Goal: Task Accomplishment & Management: Complete application form

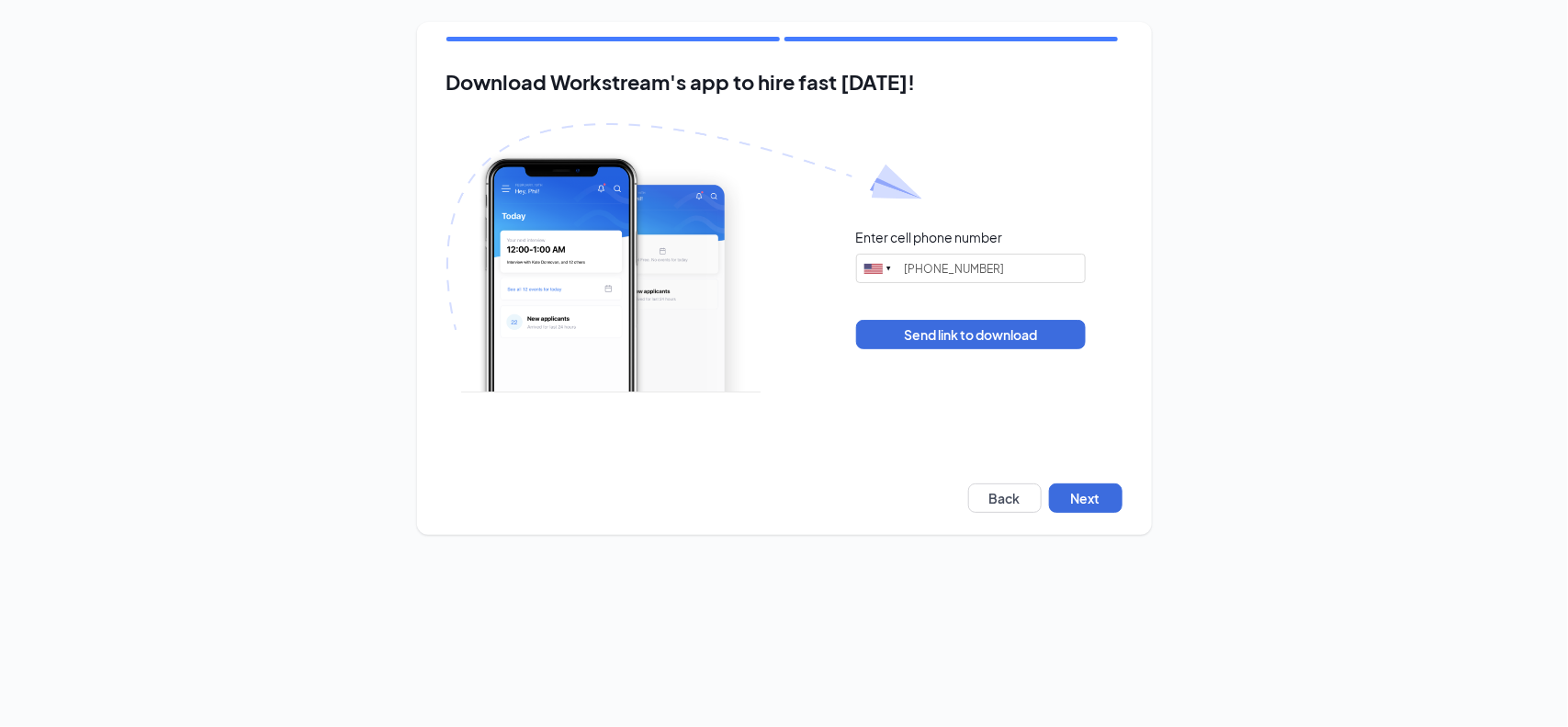
type input "(319) 883-5106"
click at [1100, 498] on button "Next" at bounding box center [1086, 498] width 73 height 29
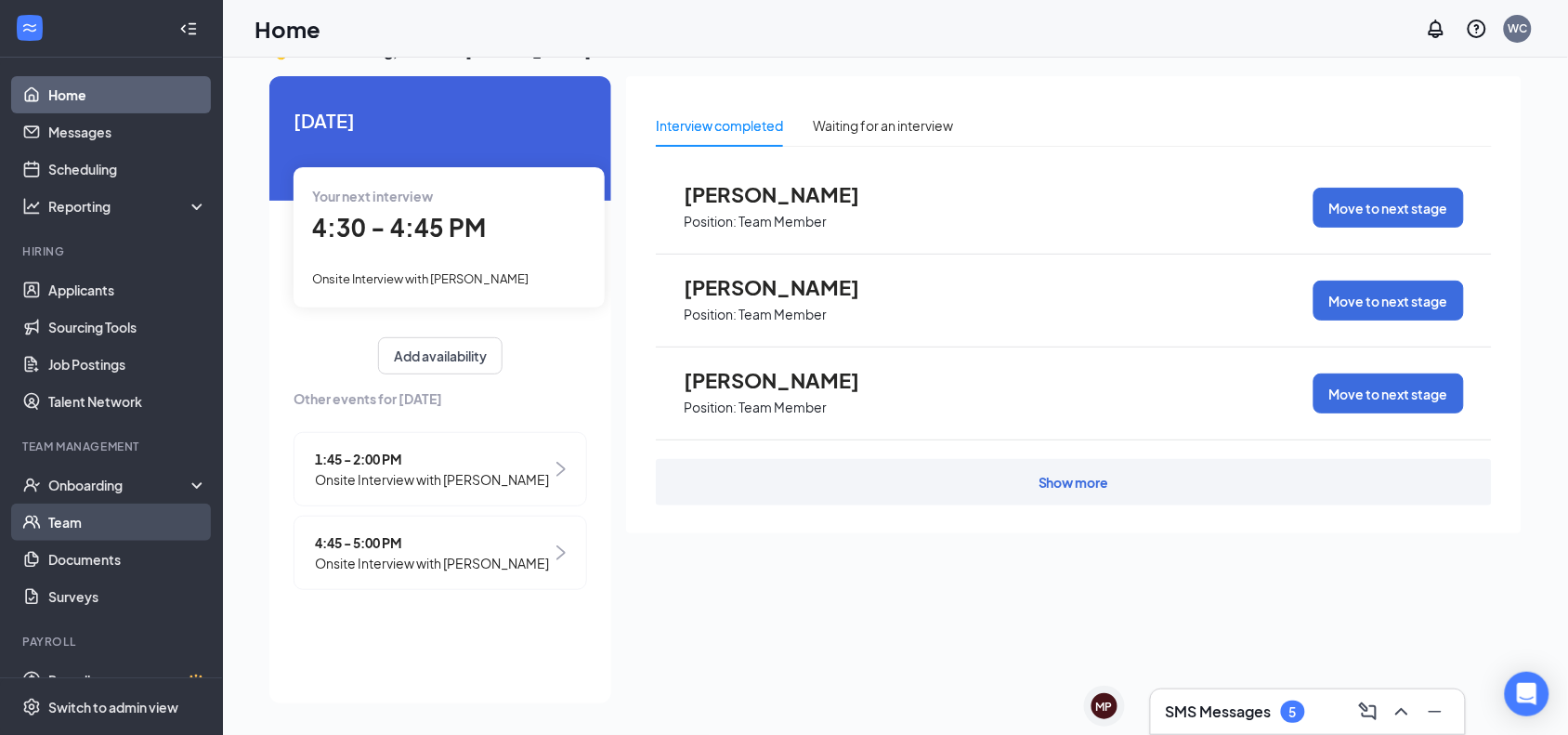
scroll to position [29, 0]
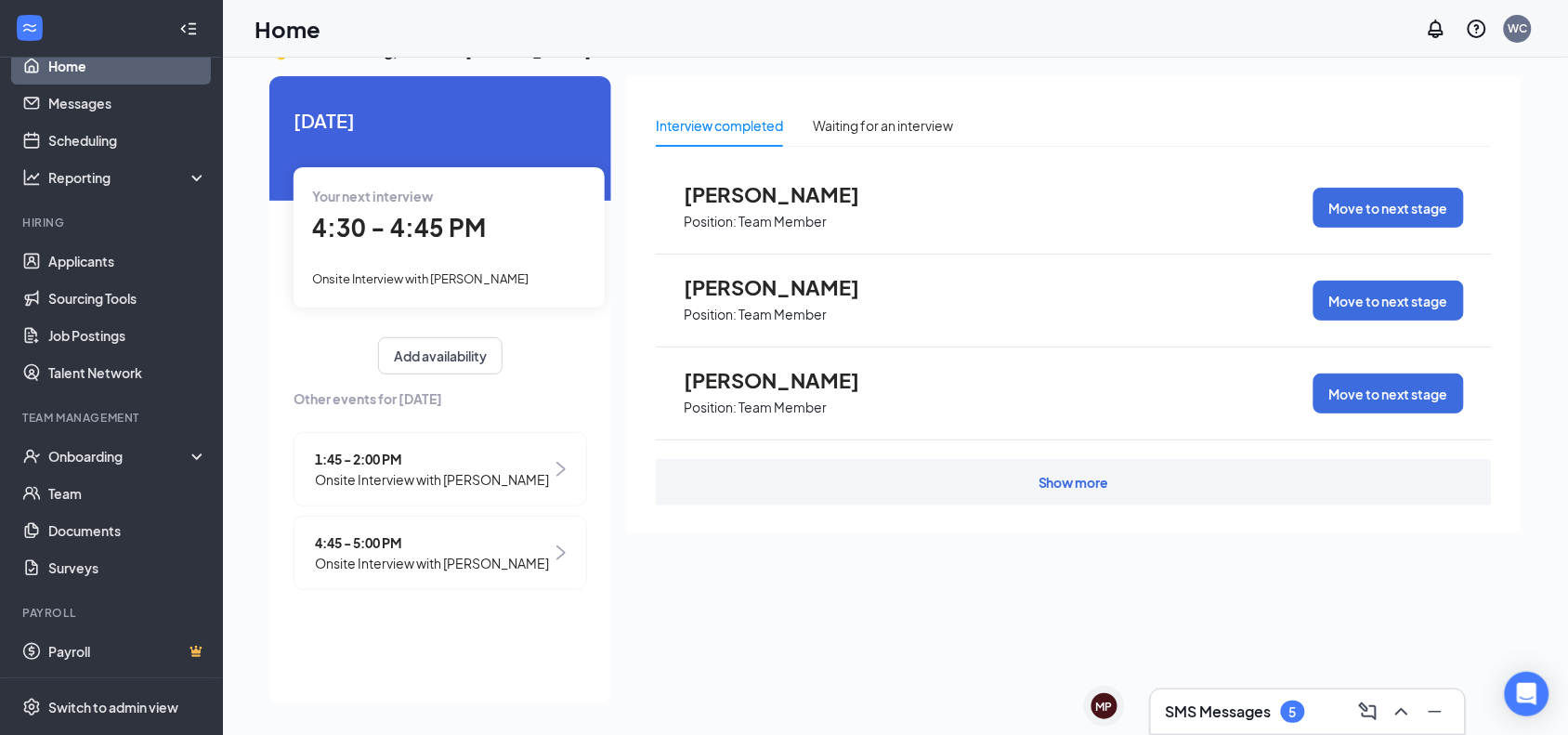
click at [1226, 712] on h3 "SMS Messages" at bounding box center [1219, 712] width 106 height 20
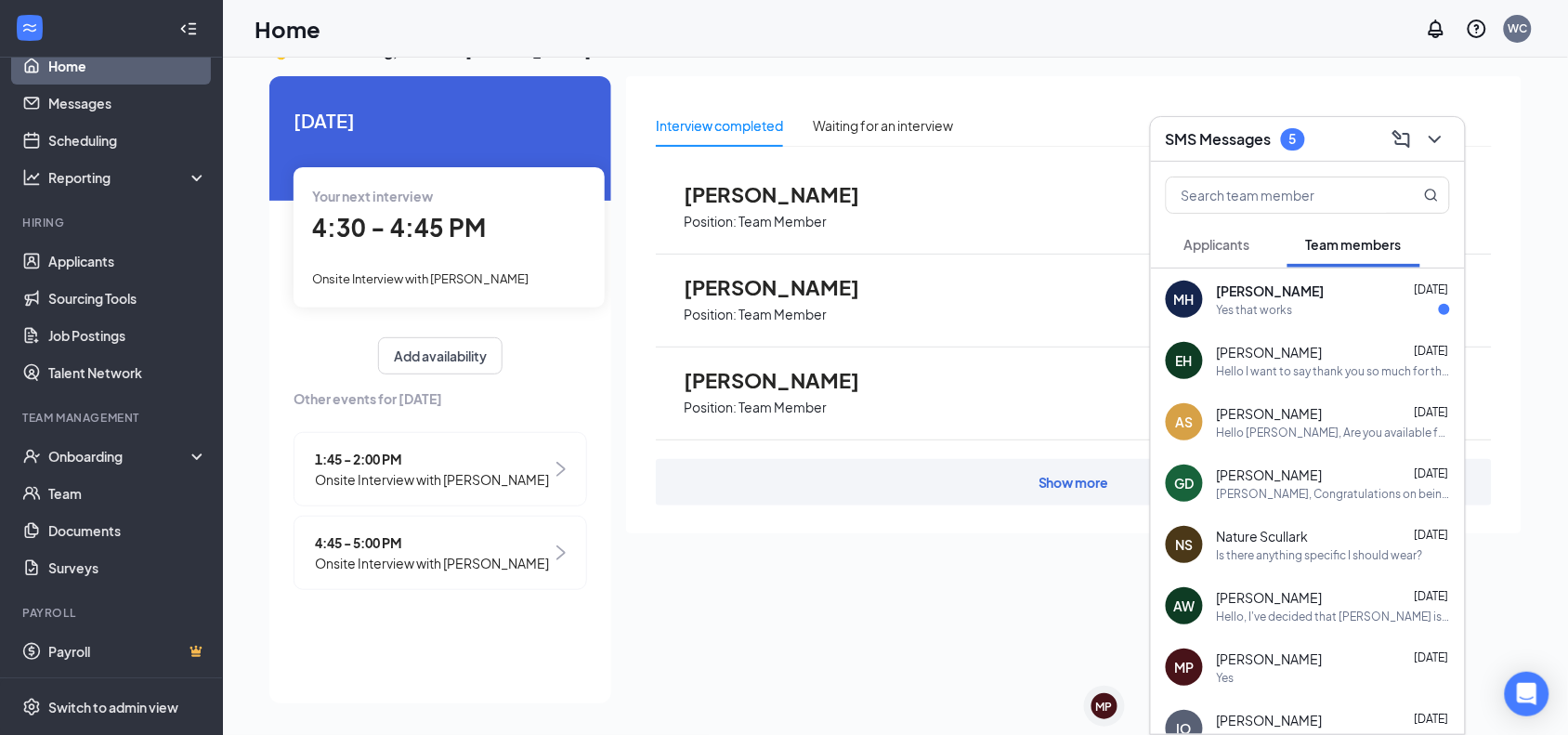
click at [1238, 243] on span "Applicants" at bounding box center [1217, 244] width 66 height 17
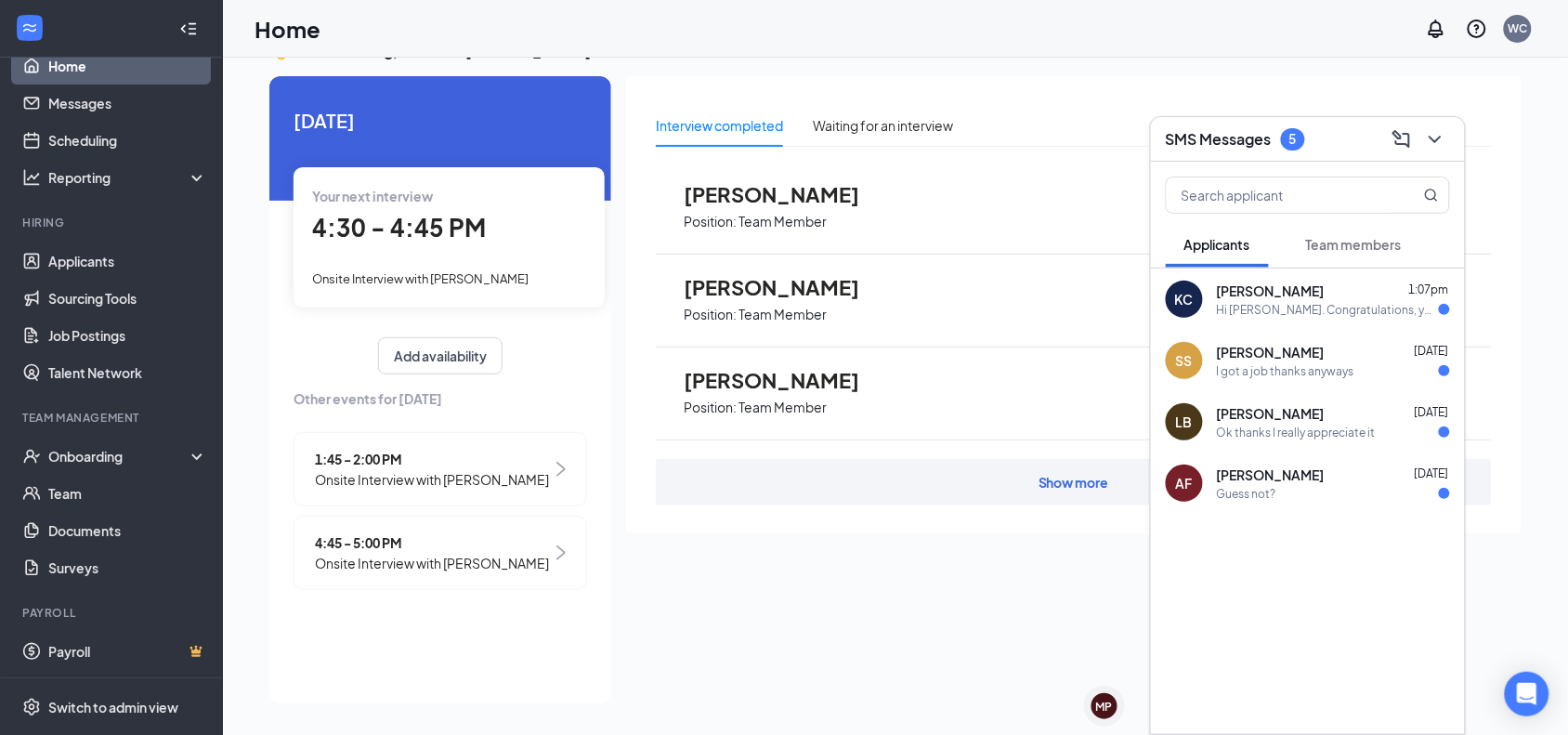
click at [1375, 254] on button "Team members" at bounding box center [1353, 244] width 133 height 46
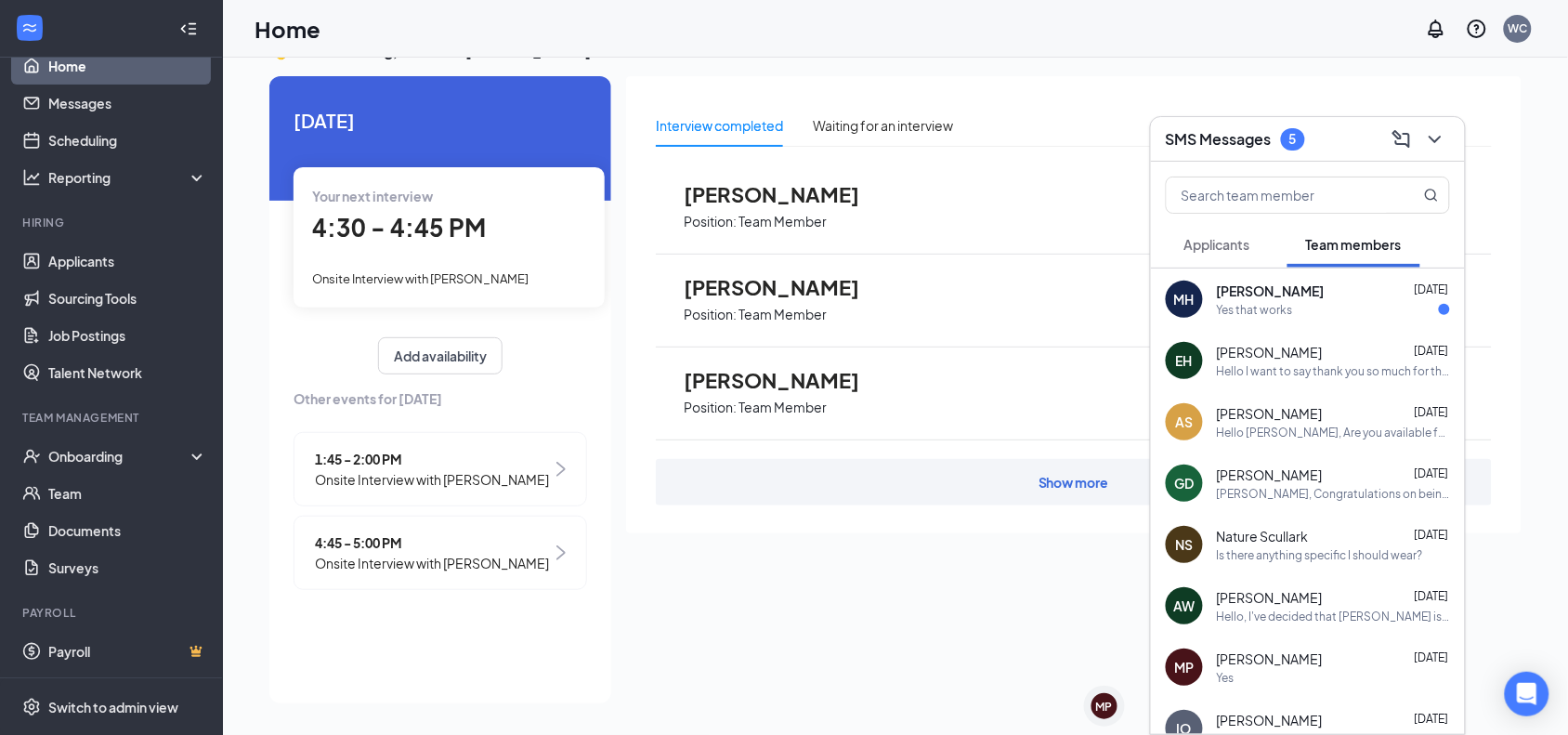
click at [1319, 433] on div "Hello [PERSON_NAME], Are you available for orientation [DATE](9/16) at 3pm for …" at bounding box center [1333, 432] width 233 height 16
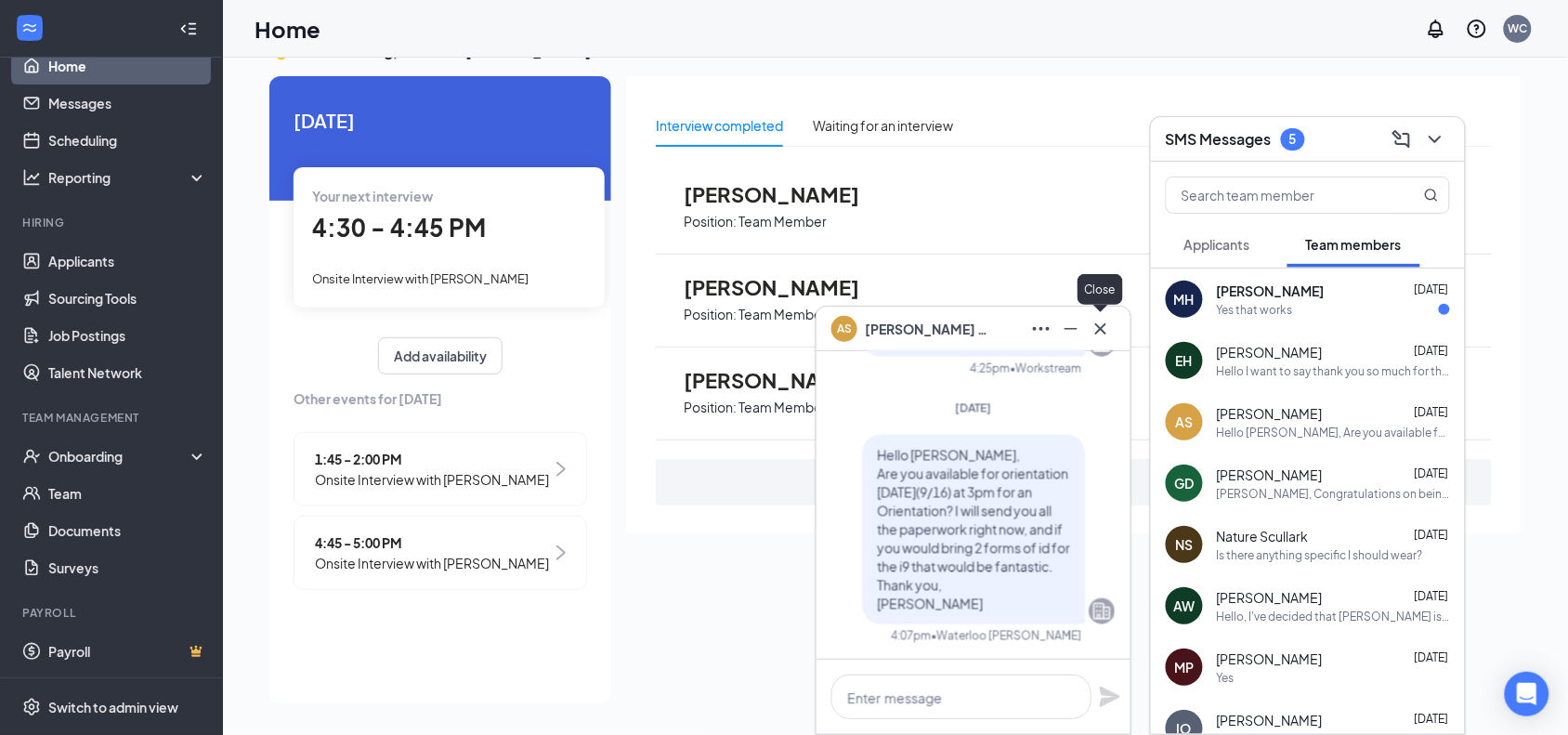
click at [1111, 327] on icon "Cross" at bounding box center [1101, 329] width 22 height 22
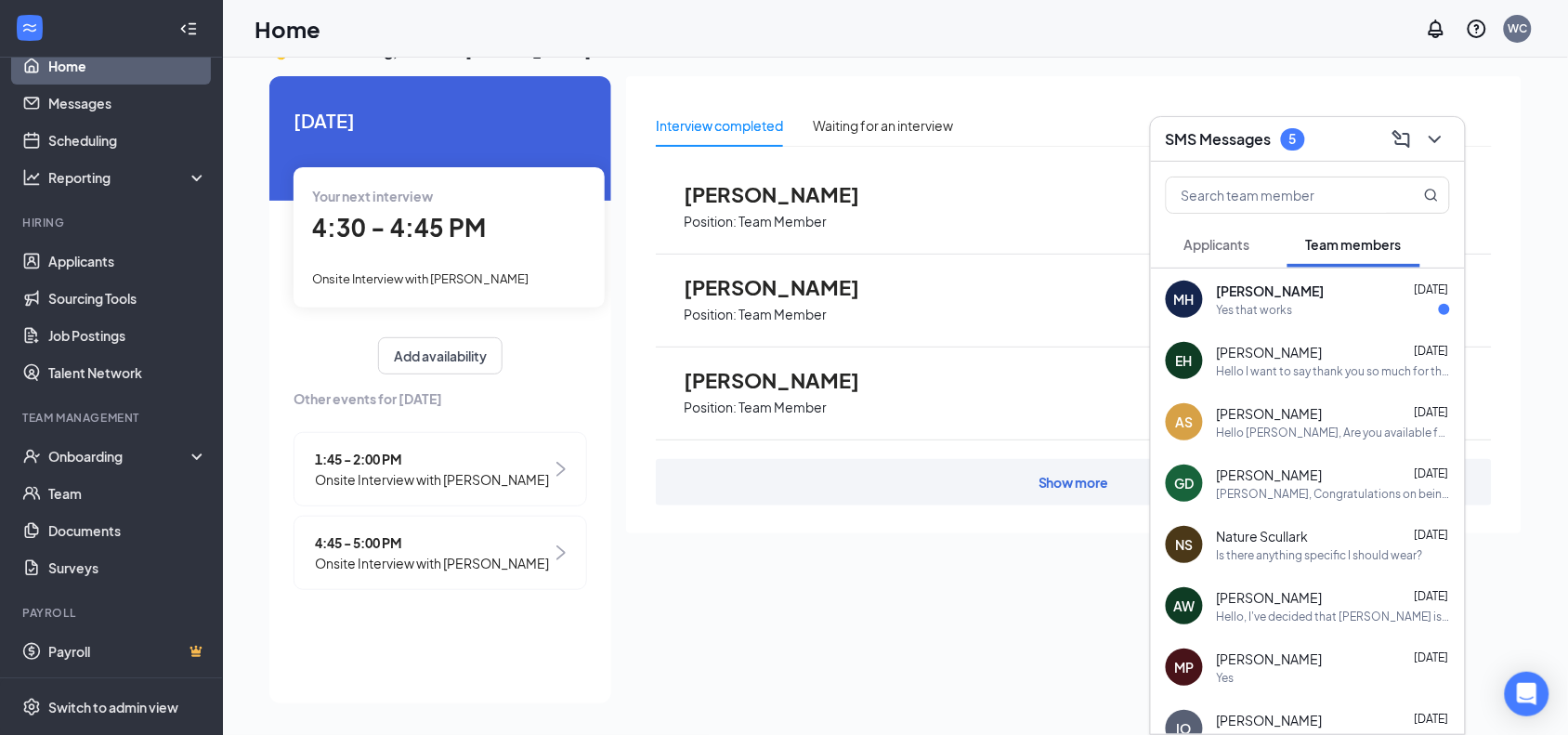
click at [1296, 322] on div "MH Mason Harn Sep 15 Yes that works" at bounding box center [1308, 299] width 314 height 61
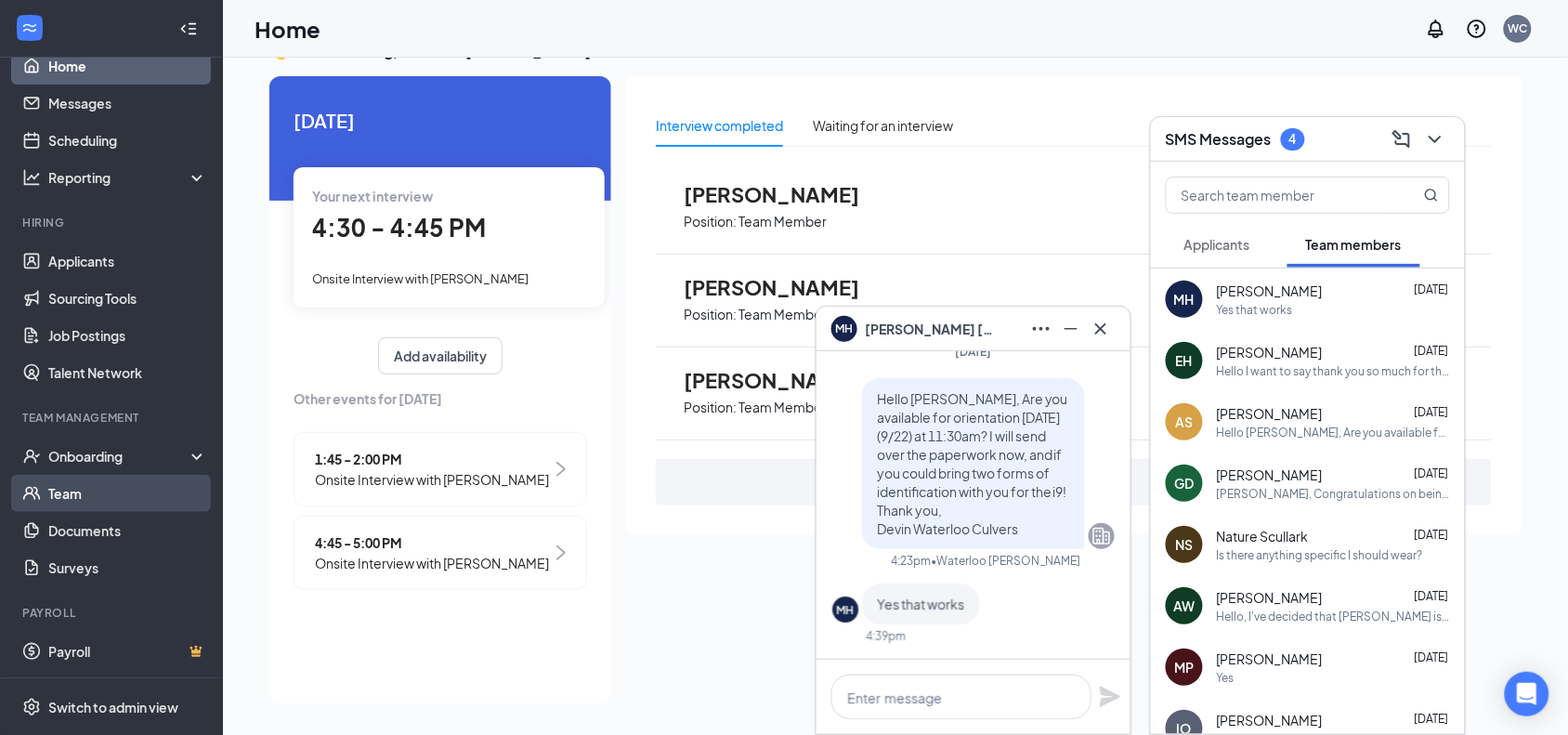
click at [123, 449] on div "Onboarding" at bounding box center [120, 456] width 143 height 19
click at [125, 460] on div "Onboarding" at bounding box center [120, 456] width 143 height 19
click at [109, 489] on link "Team" at bounding box center [127, 493] width 159 height 37
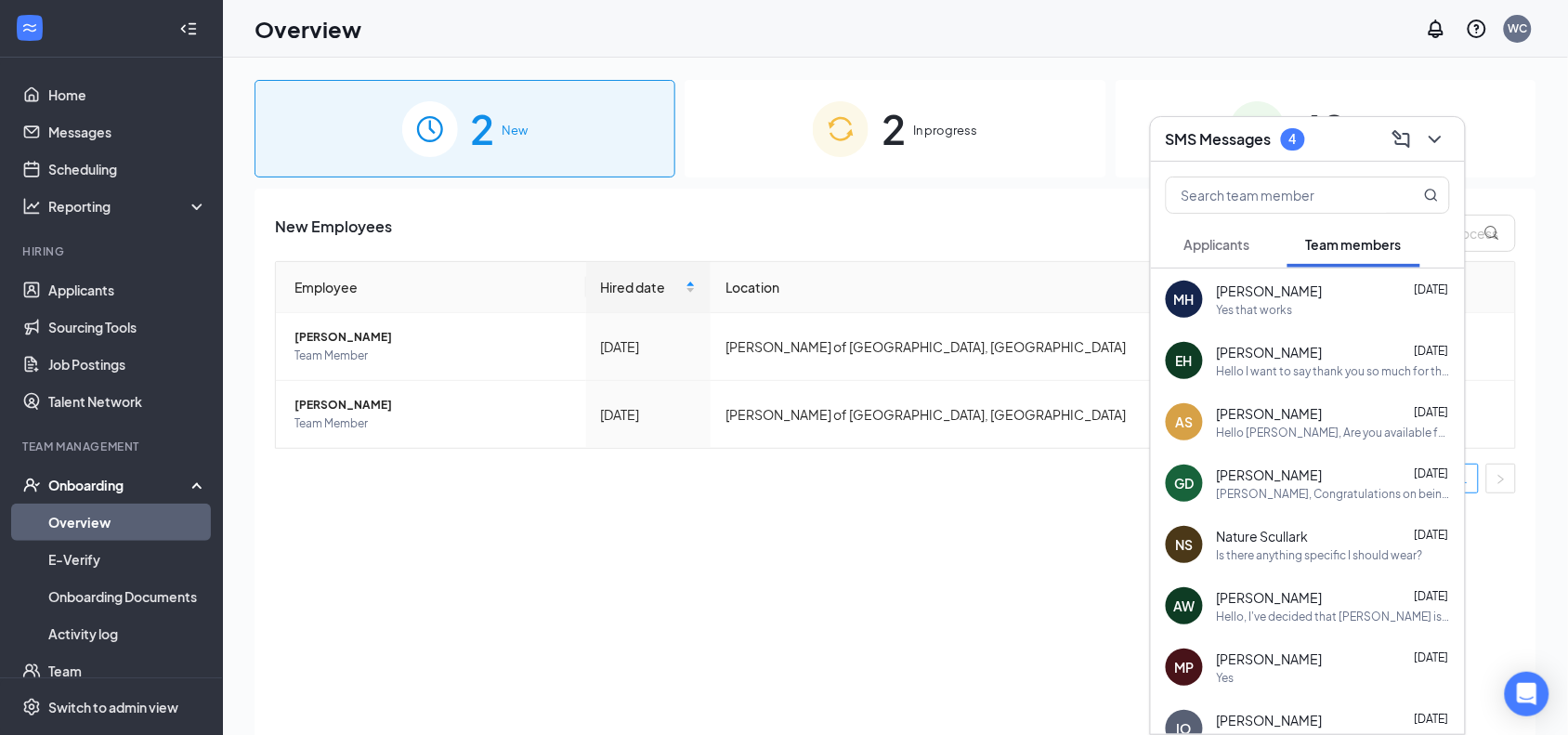
click at [855, 127] on img at bounding box center [841, 129] width 56 height 56
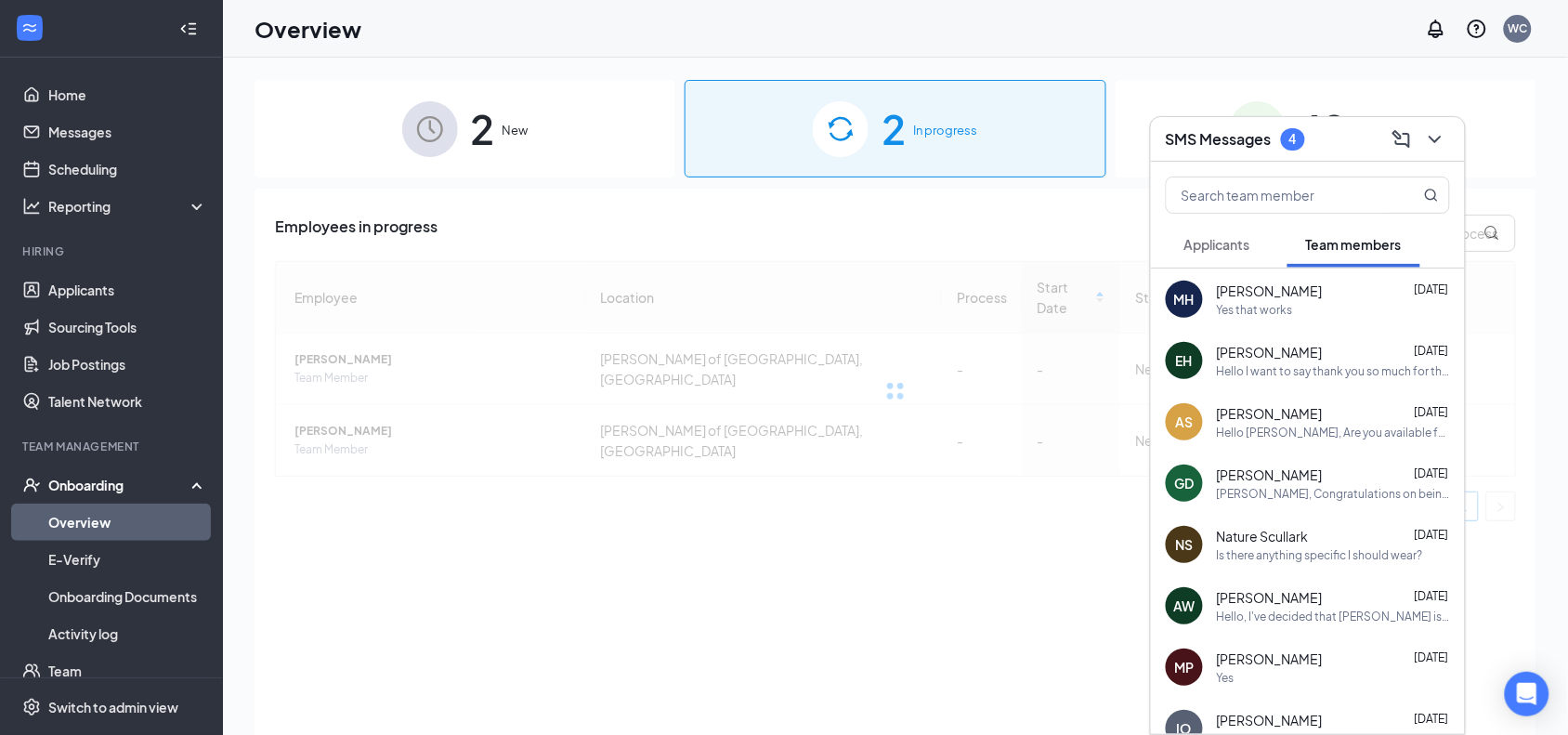
click at [1301, 150] on div "SMS Messages 4" at bounding box center [1235, 139] width 139 height 22
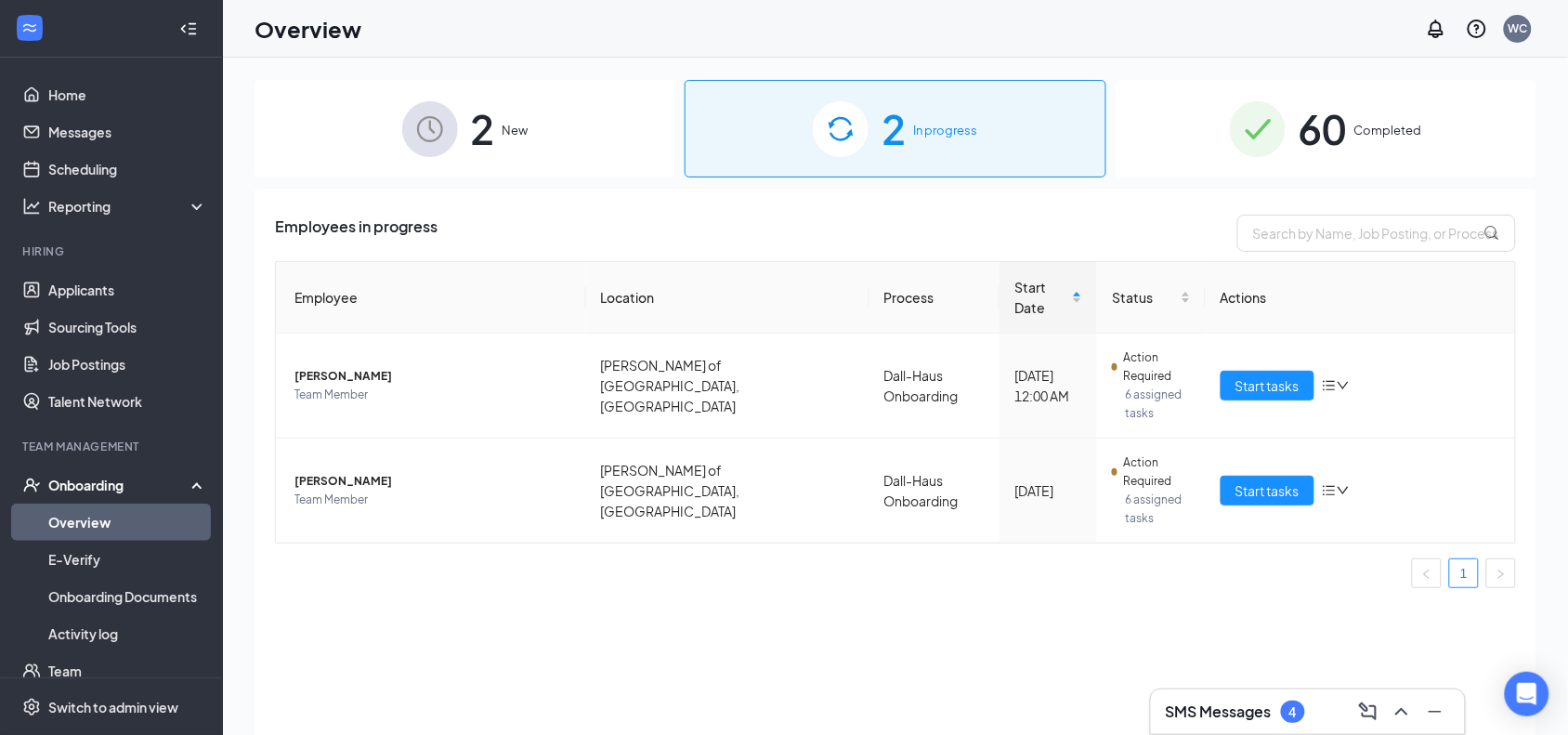
click at [447, 153] on img at bounding box center [430, 129] width 56 height 56
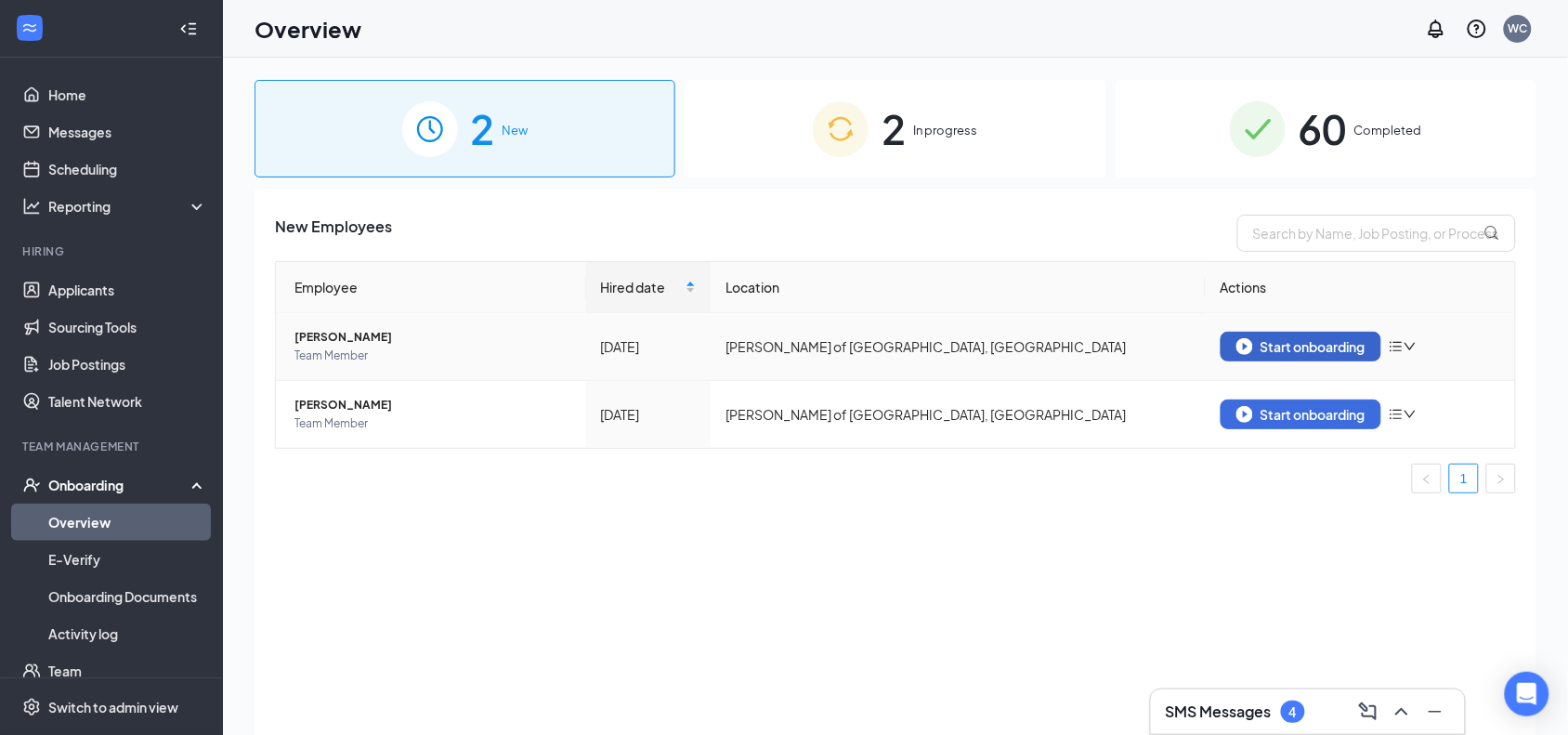
click at [1271, 345] on div "Start onboarding" at bounding box center [1300, 347] width 129 height 17
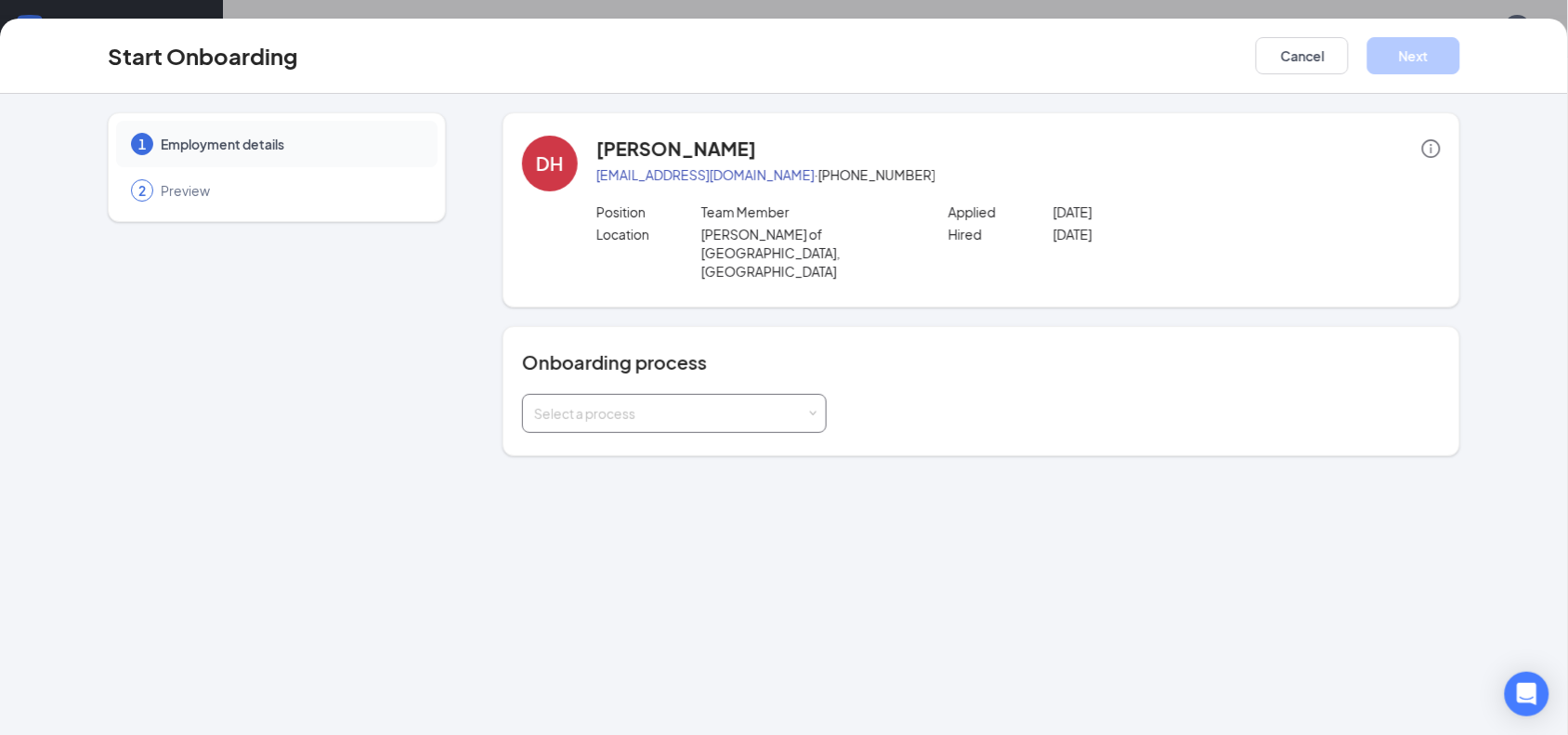
click at [748, 404] on div "Select a process" at bounding box center [670, 413] width 272 height 19
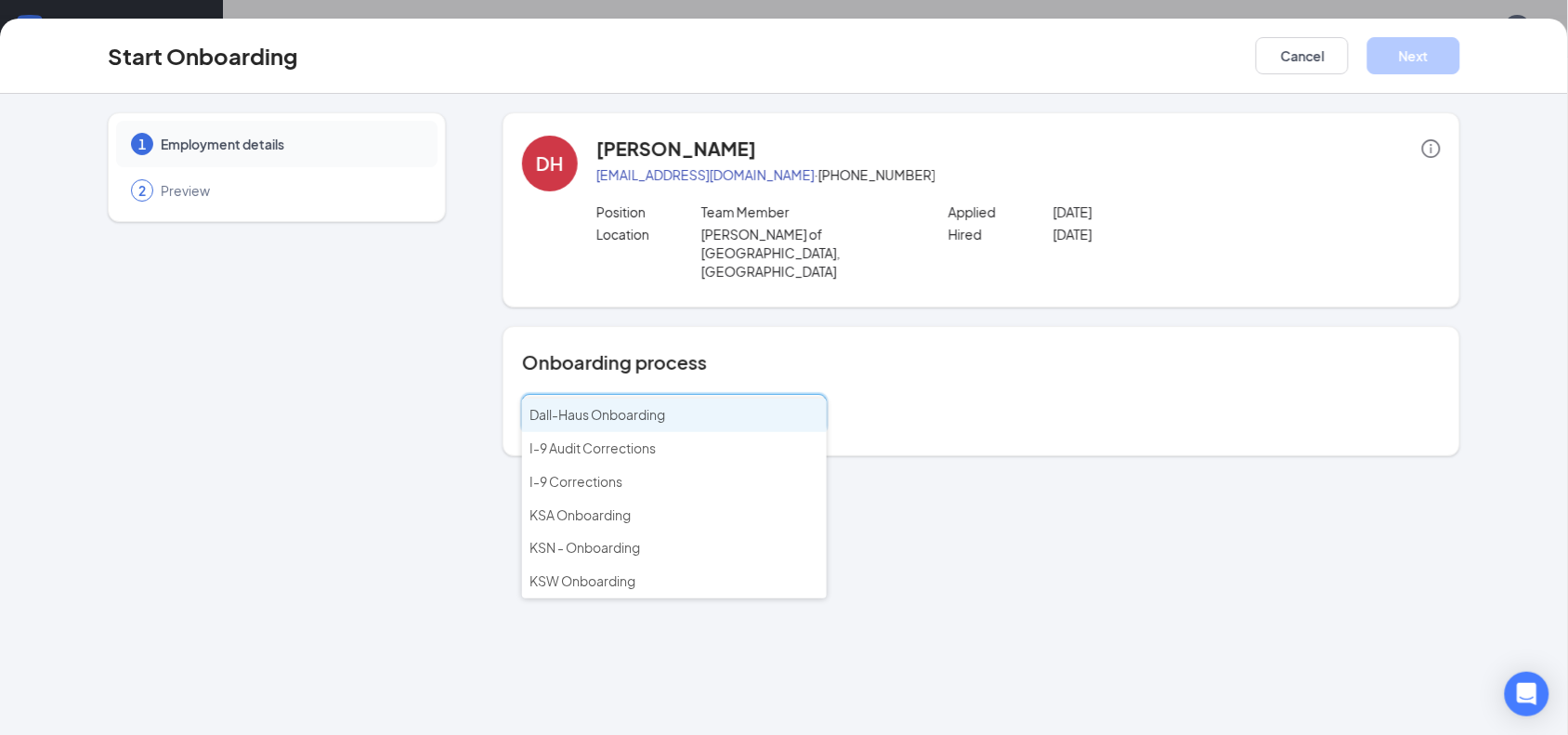
click at [633, 419] on span "Dall-Haus Onboarding" at bounding box center [597, 414] width 136 height 17
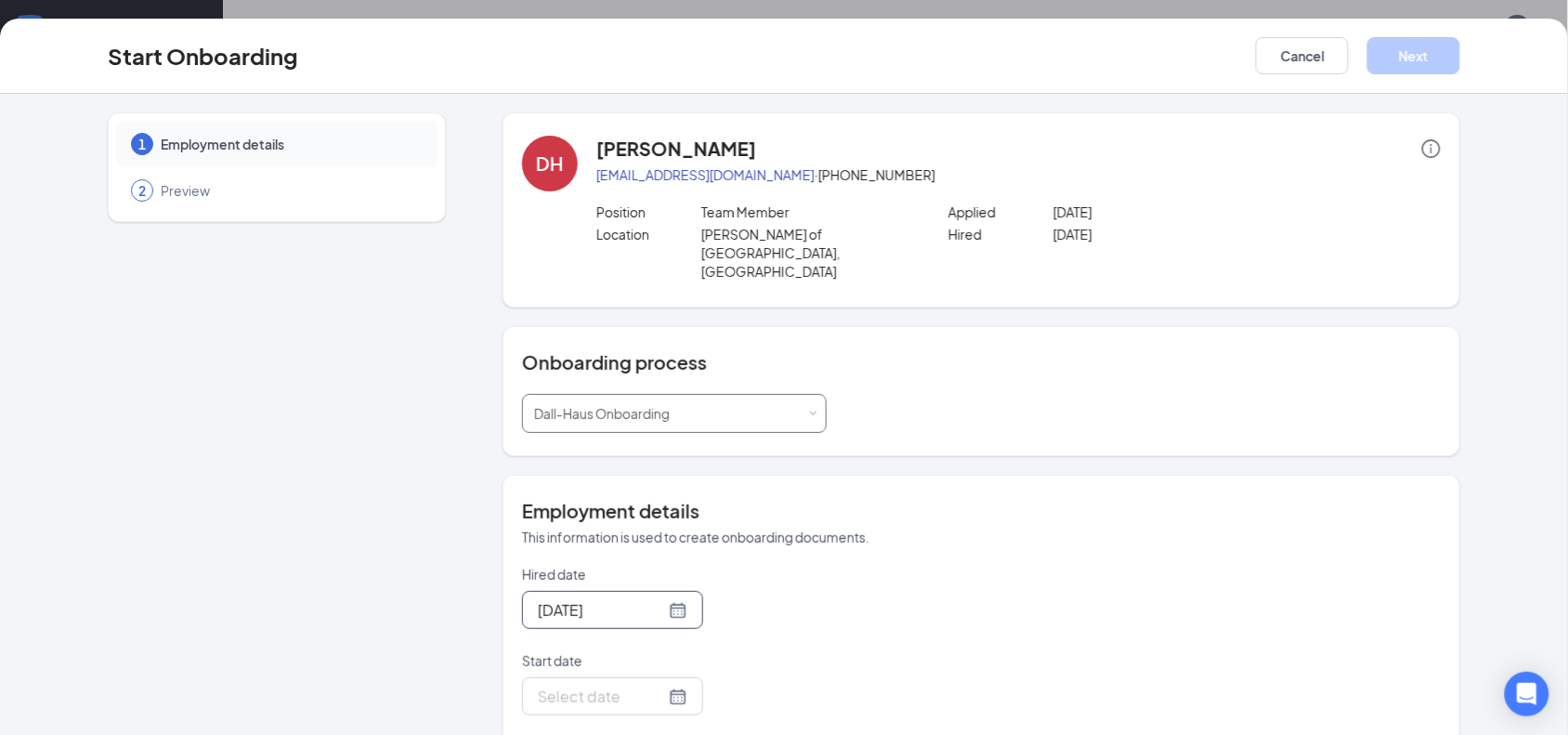
scroll to position [348, 0]
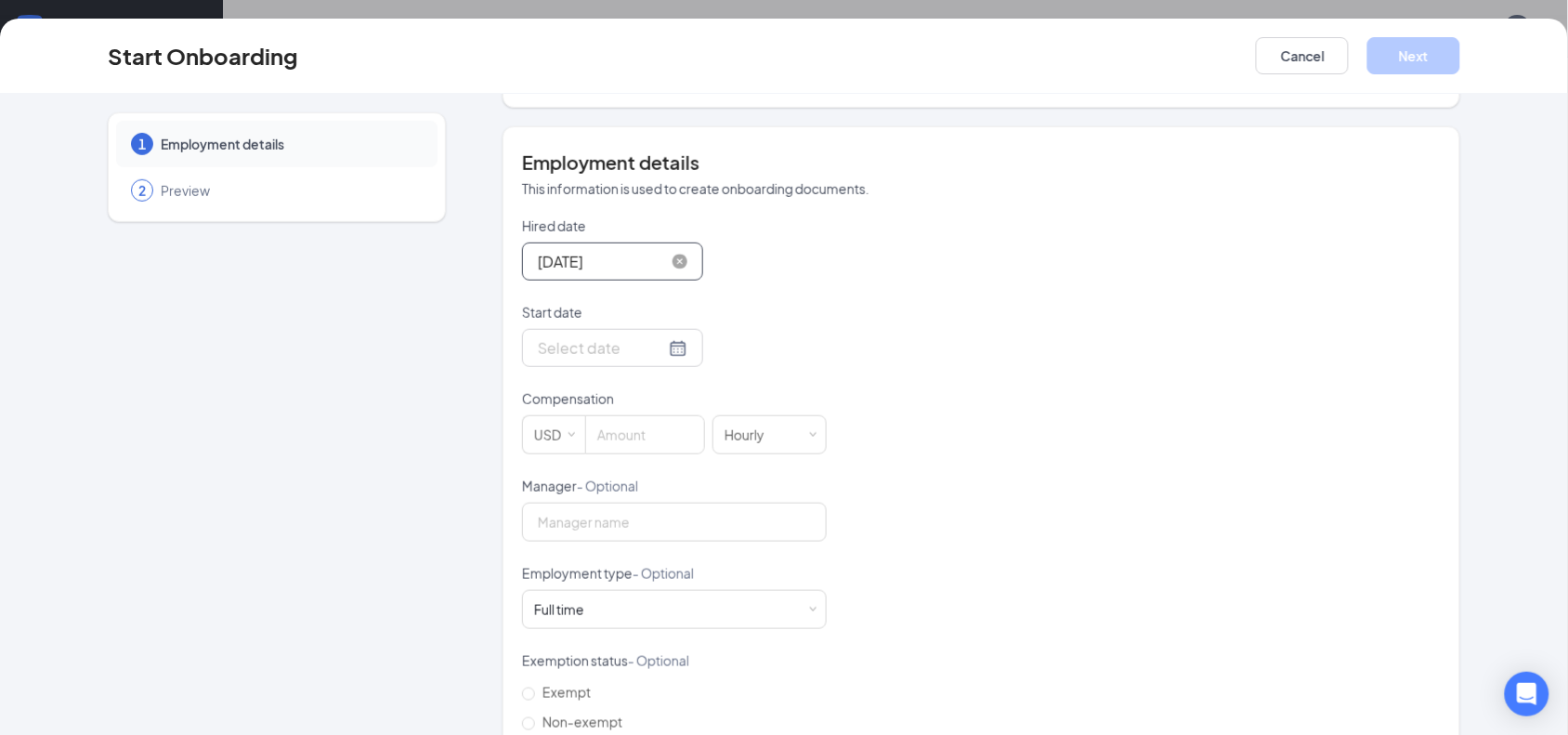
click at [633, 250] on input "[DATE]" at bounding box center [601, 261] width 127 height 23
type input "[DATE]"
click at [843, 270] on div "Hired date [DATE] [DATE] Su Mo Tu We Th Fr Sa 27 28 29 30 31 1 2 3 4 5 6 7 8 9 …" at bounding box center [981, 477] width 919 height 520
click at [636, 336] on input "Start date" at bounding box center [601, 348] width 127 height 23
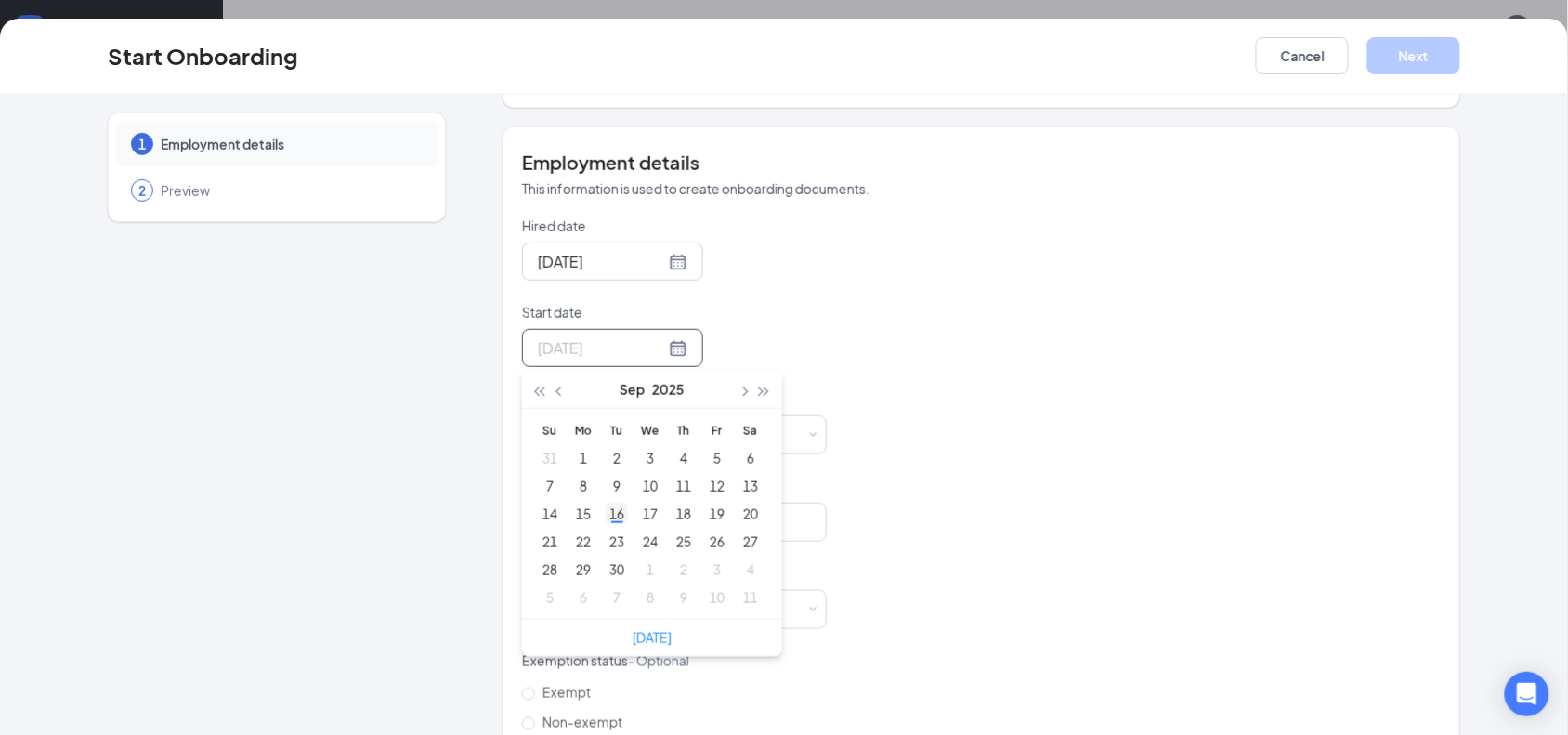
type input "[DATE]"
click at [613, 503] on div "16" at bounding box center [617, 514] width 22 height 22
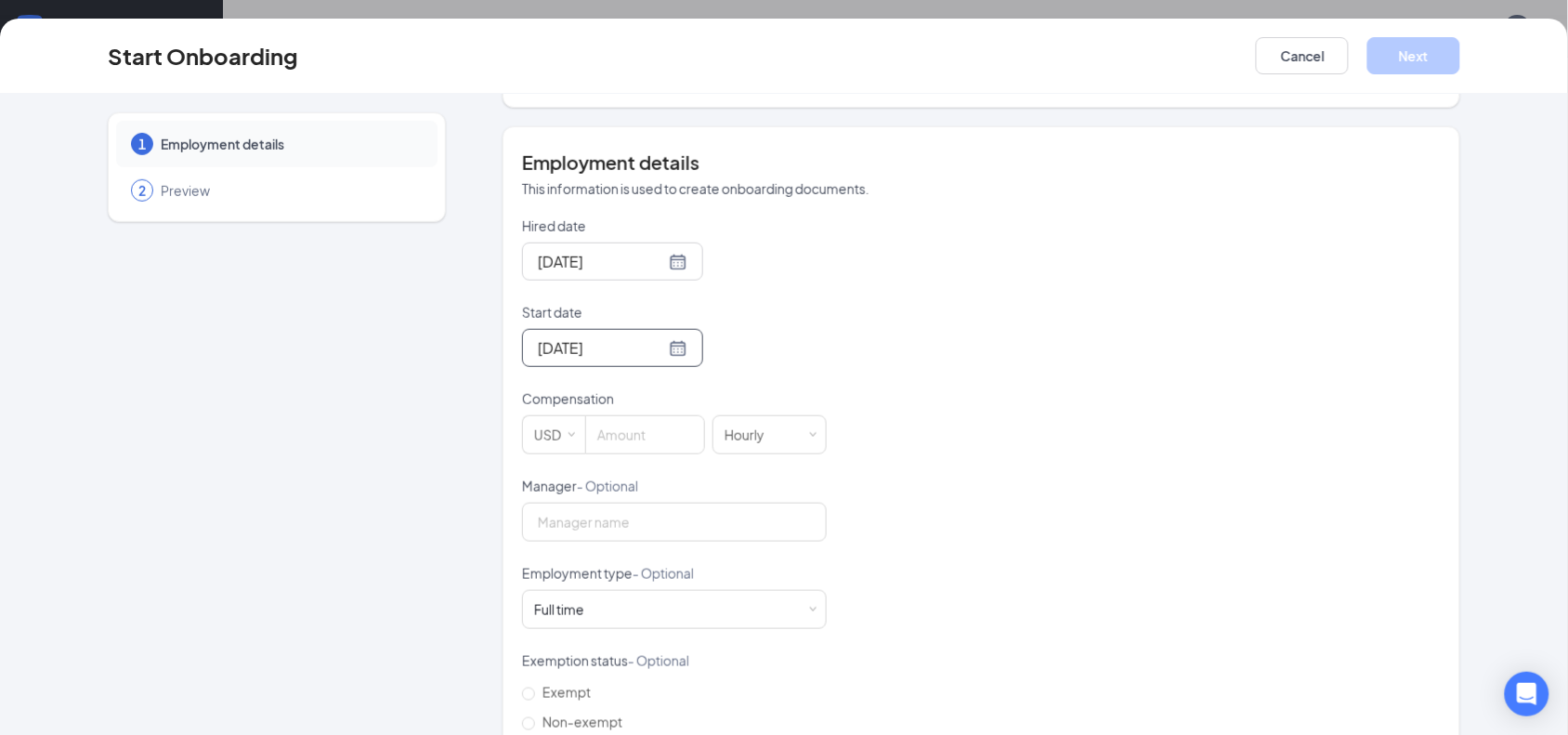
scroll to position [358, 0]
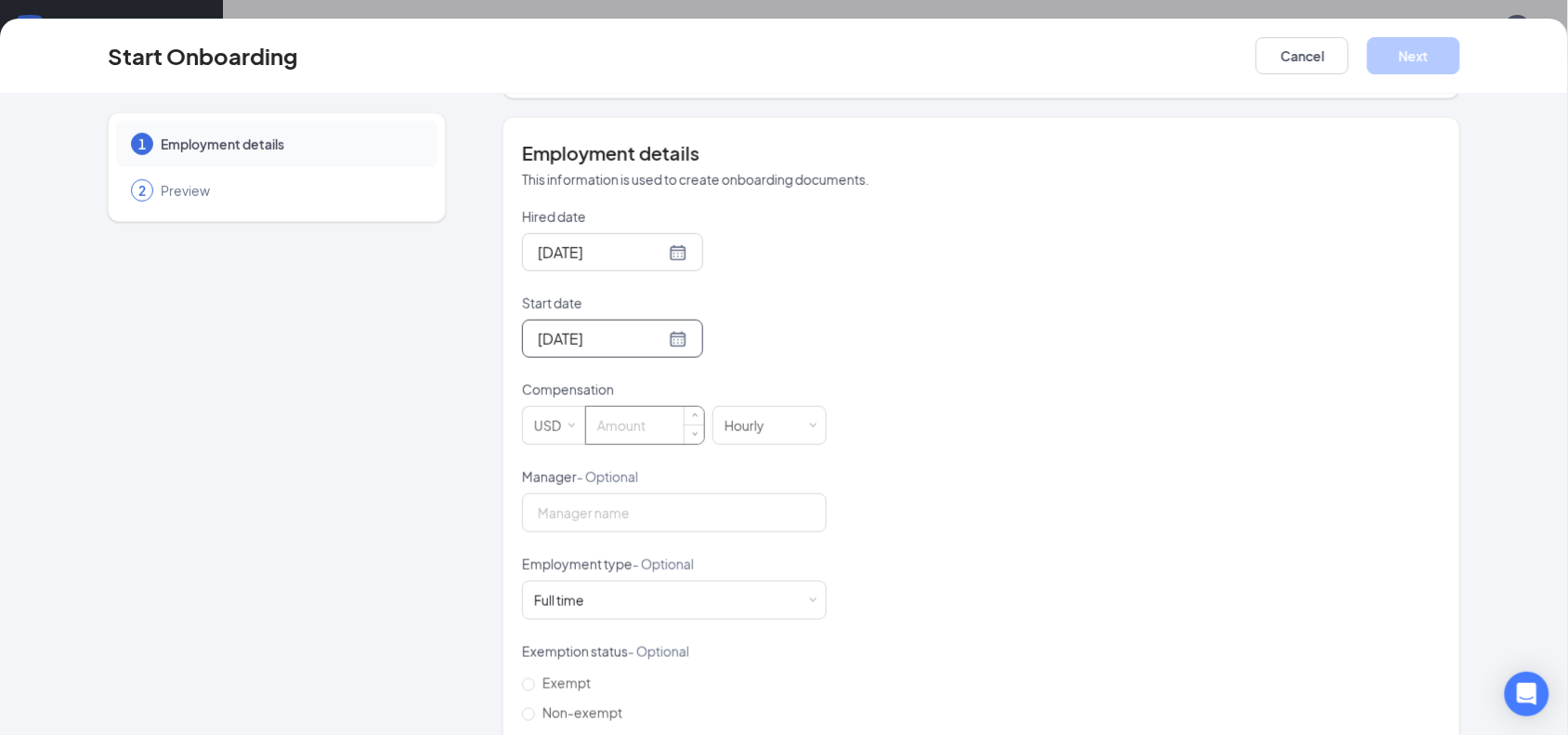
click at [642, 407] on input at bounding box center [645, 426] width 118 height 37
type input "12.50"
drag, startPoint x: 578, startPoint y: 678, endPoint x: 601, endPoint y: 661, distance: 28.6
click at [577, 704] on span "Non-exempt" at bounding box center [582, 713] width 95 height 17
click at [535, 708] on input "Non-exempt" at bounding box center [529, 715] width 13 height 13
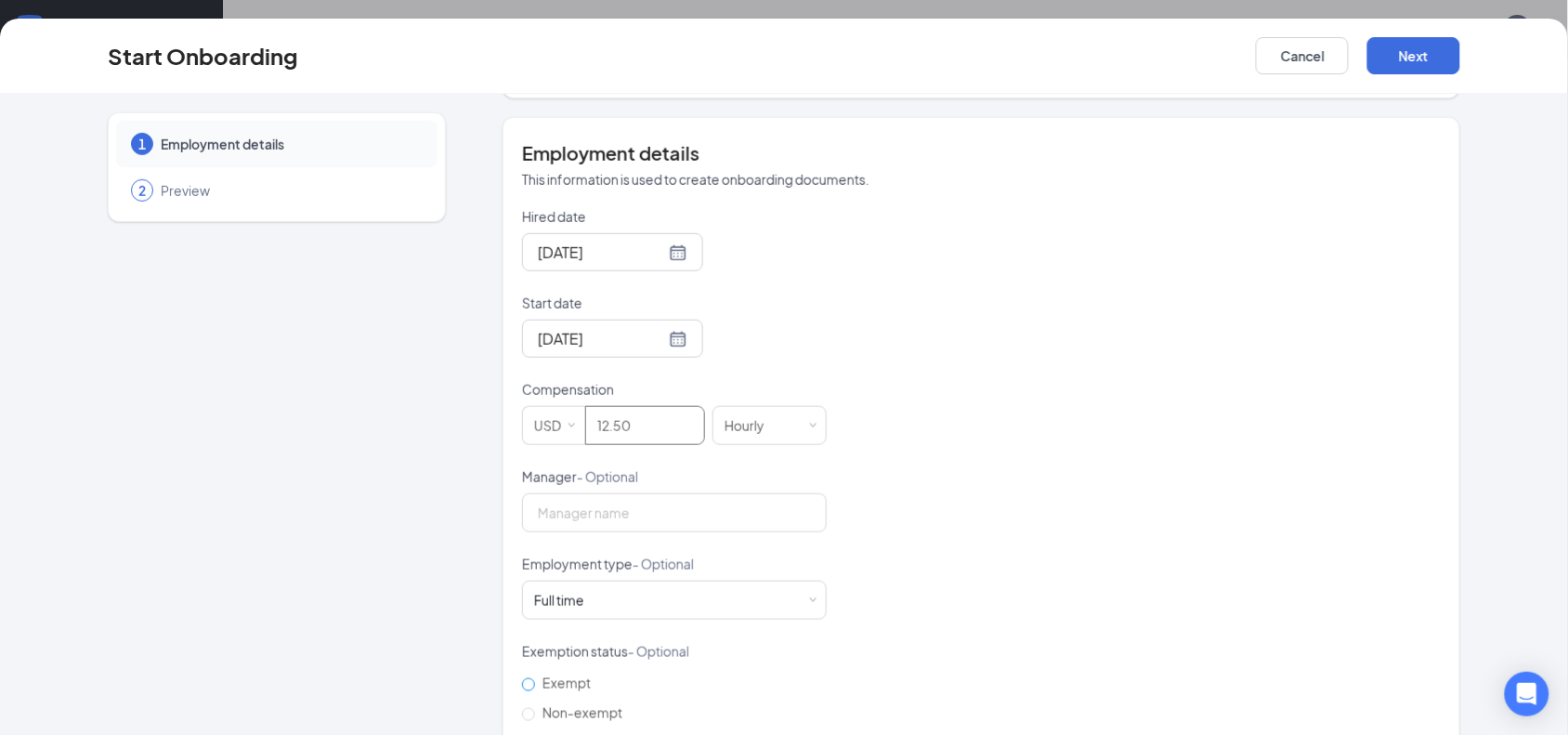
radio input "true"
type input "12.5"
click at [749, 582] on div "Full time Works 30+ hours per week and is reasonably expected to work" at bounding box center [674, 600] width 281 height 37
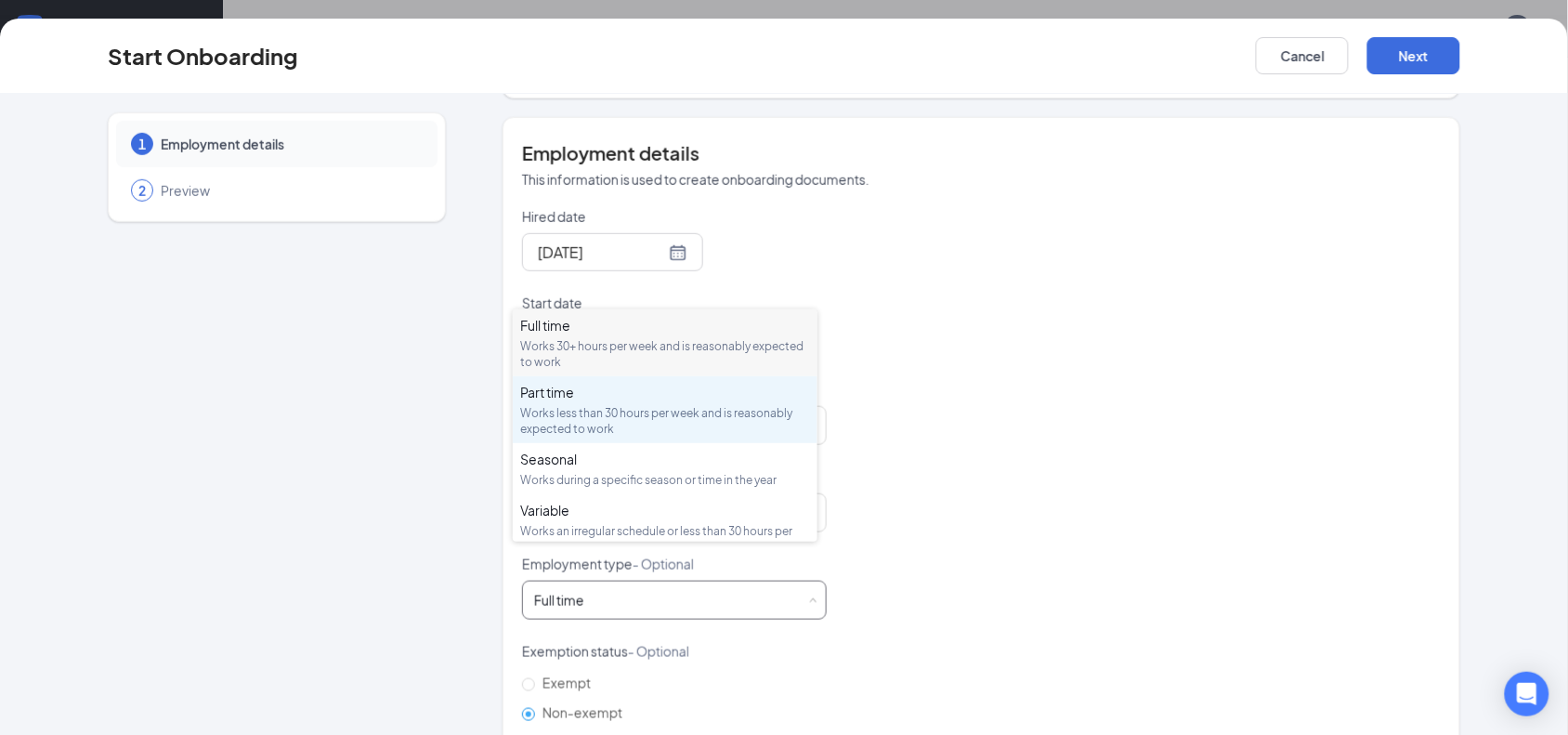
click at [642, 415] on div "Works less than 30 hours per week and is reasonably expected to work" at bounding box center [665, 421] width 290 height 32
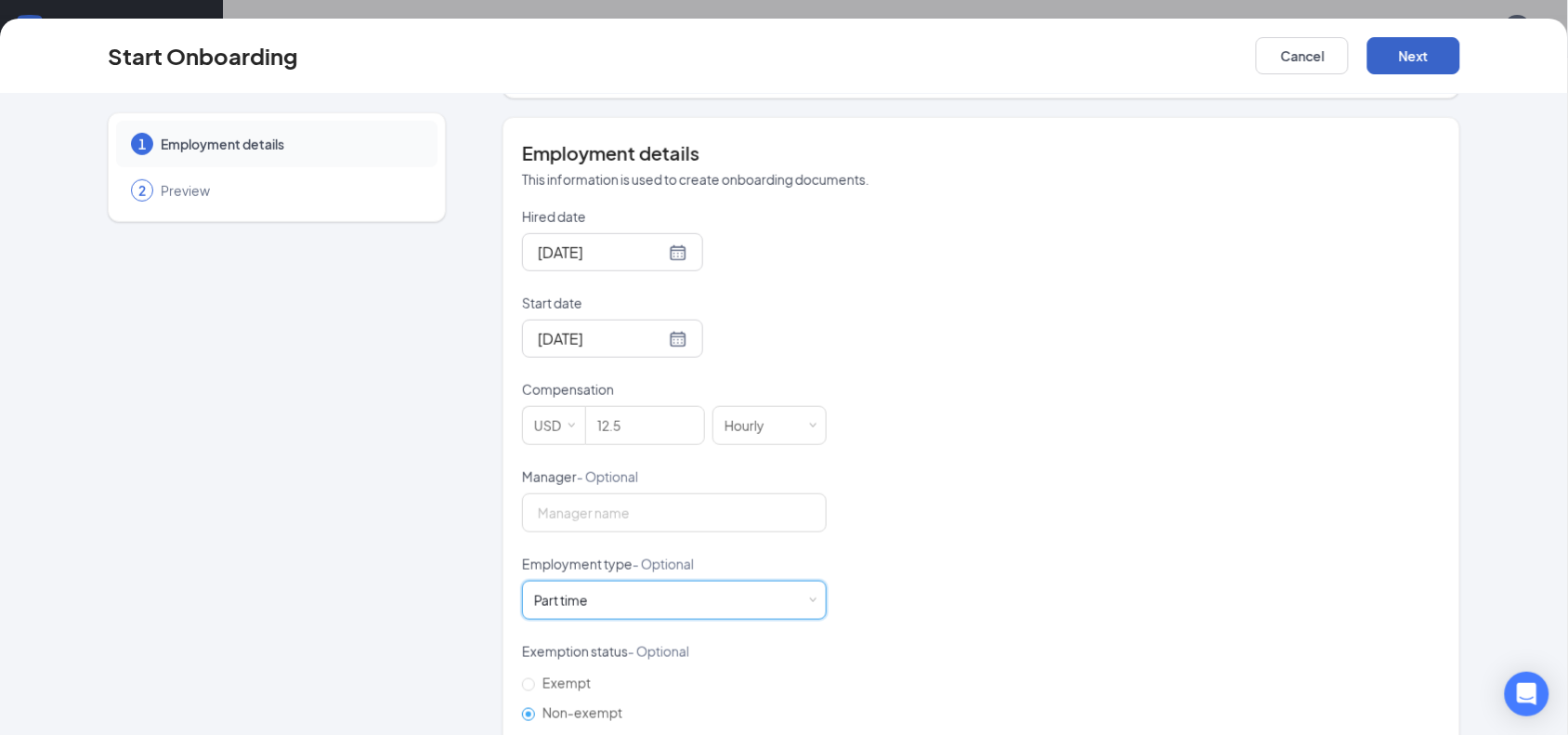
click at [1436, 45] on button "Next" at bounding box center [1414, 56] width 93 height 37
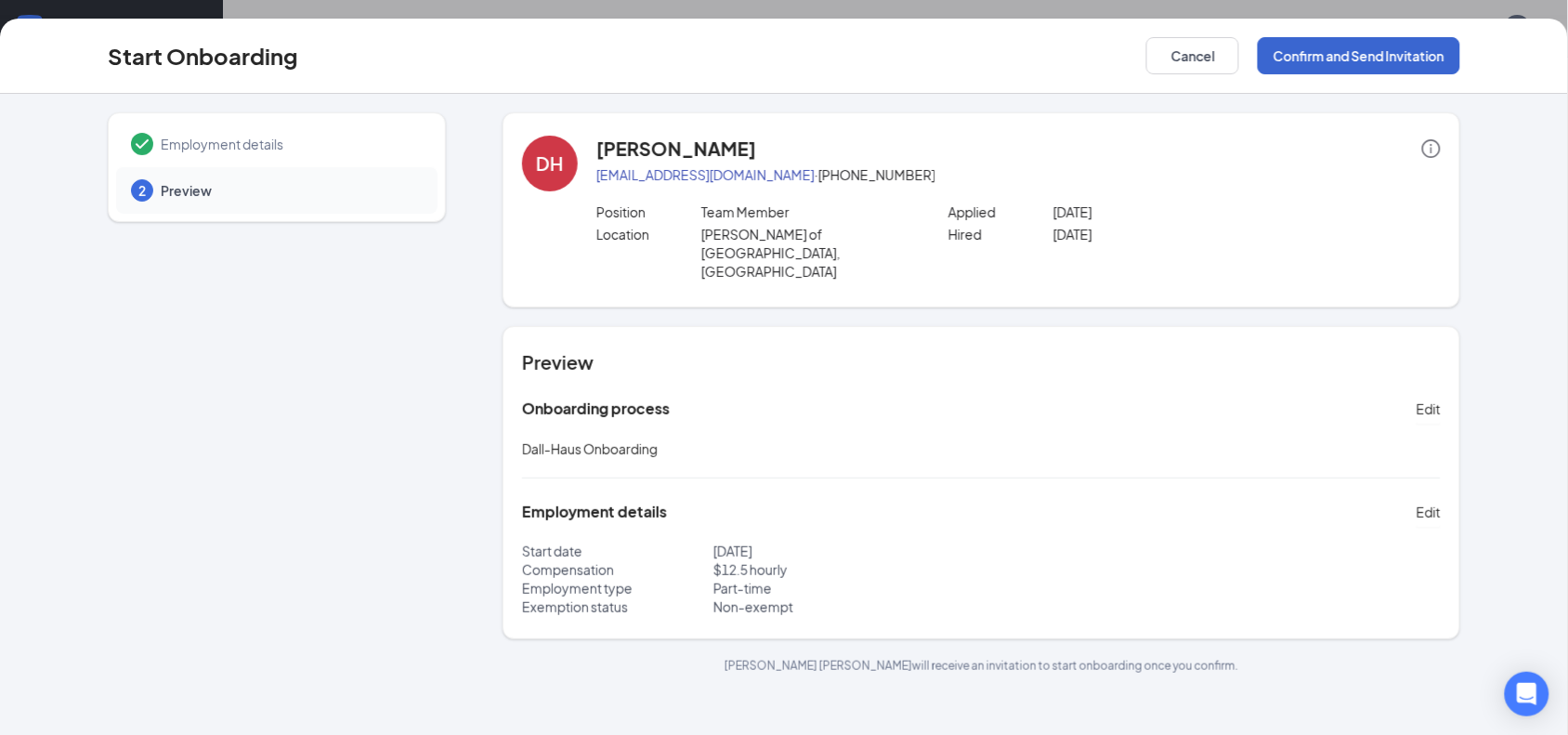
scroll to position [0, 0]
click at [1385, 65] on button "Confirm and Send Invitation" at bounding box center [1359, 56] width 203 height 37
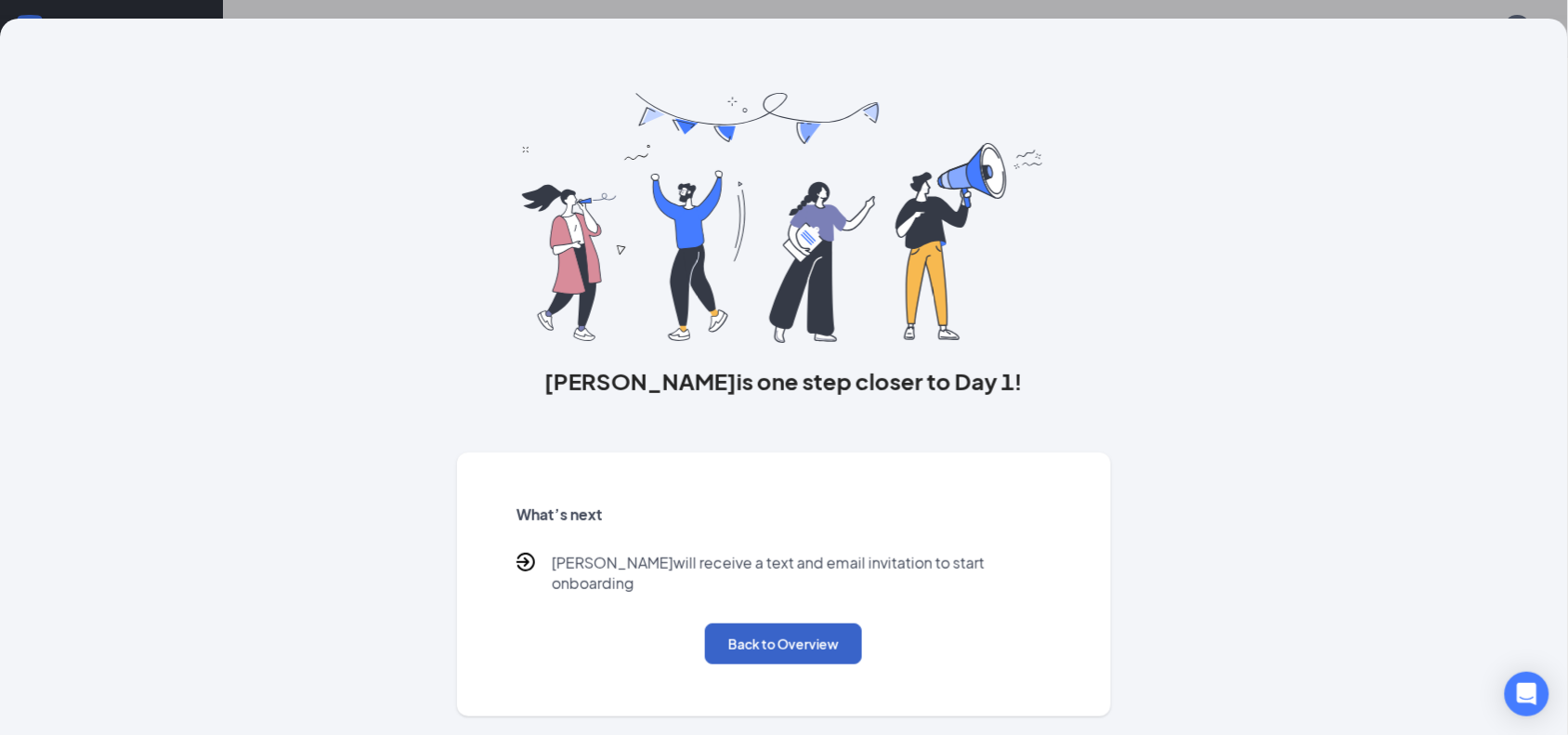
click at [838, 623] on button "Back to Overview" at bounding box center [783, 644] width 157 height 41
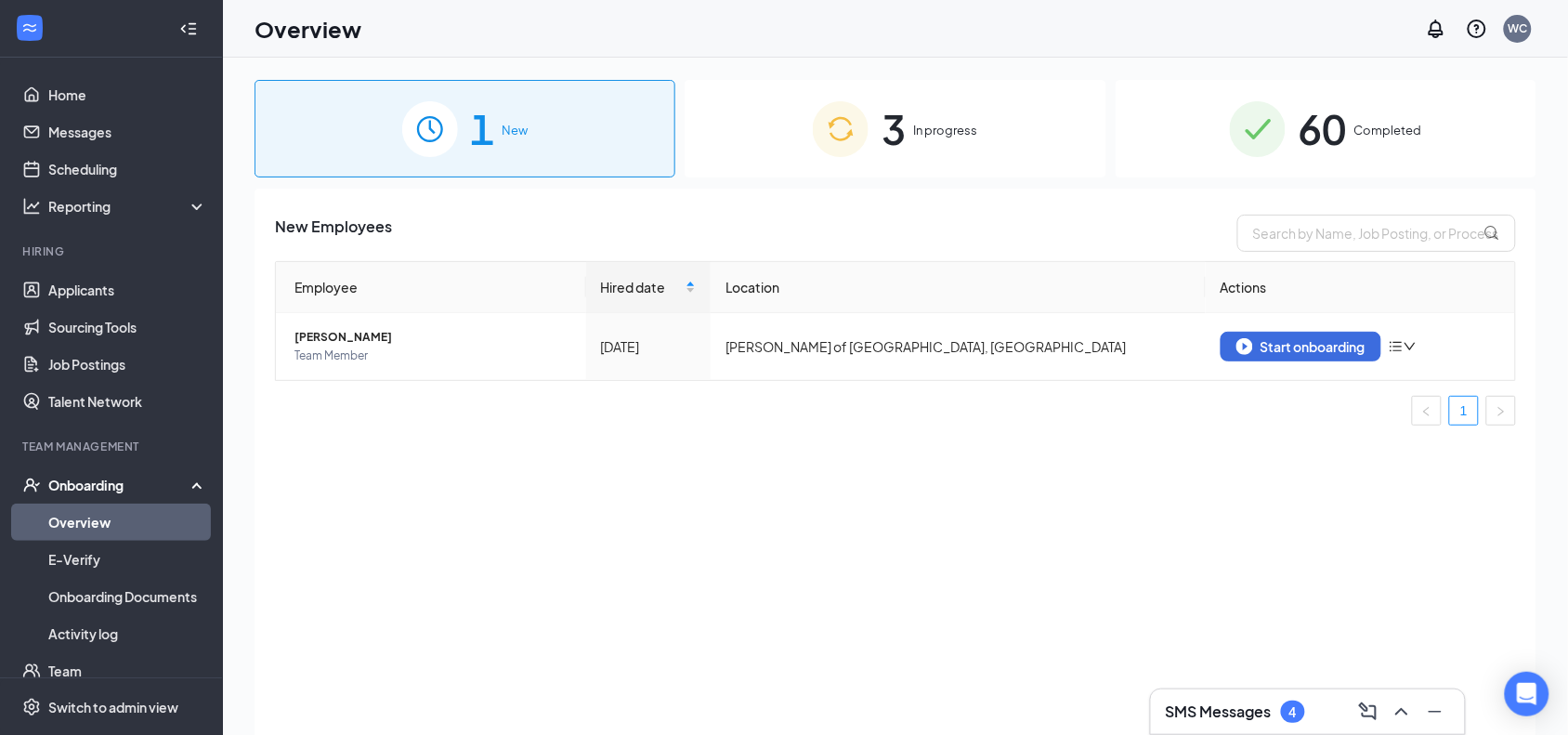
click at [811, 141] on div "3 In progress" at bounding box center [895, 128] width 421 height 98
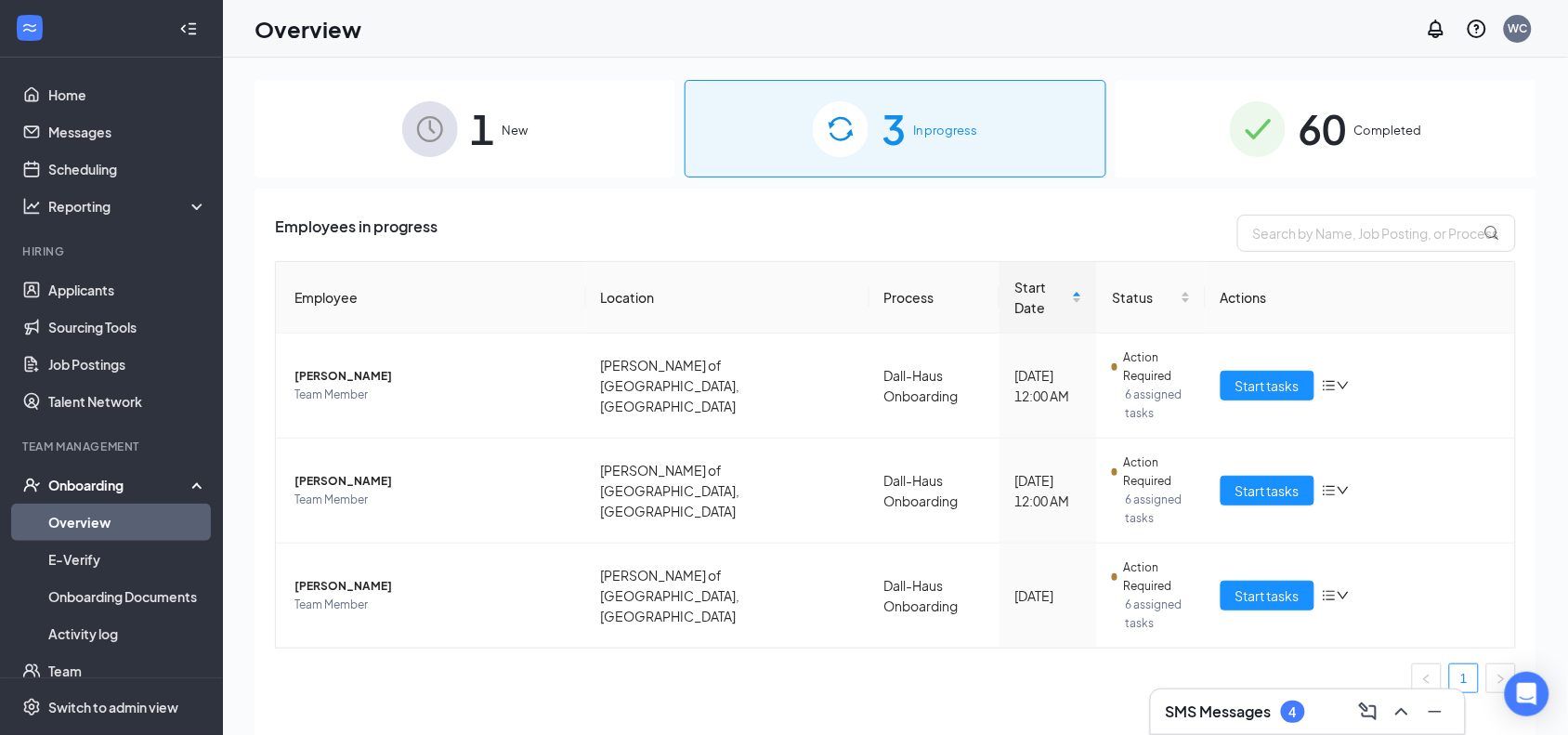
click at [485, 154] on span "1" at bounding box center [483, 128] width 24 height 64
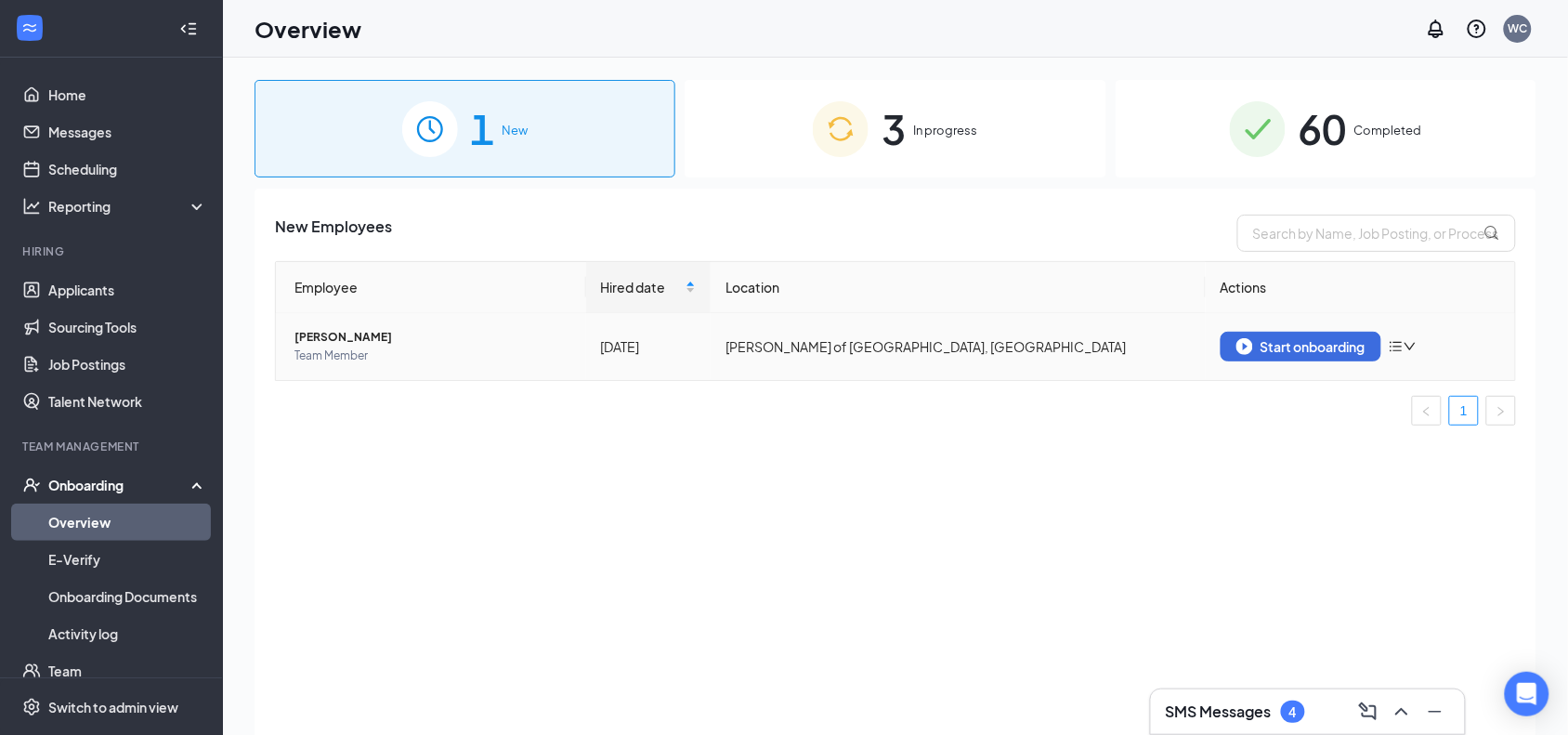
click at [314, 335] on span "[PERSON_NAME]" at bounding box center [433, 337] width 277 height 19
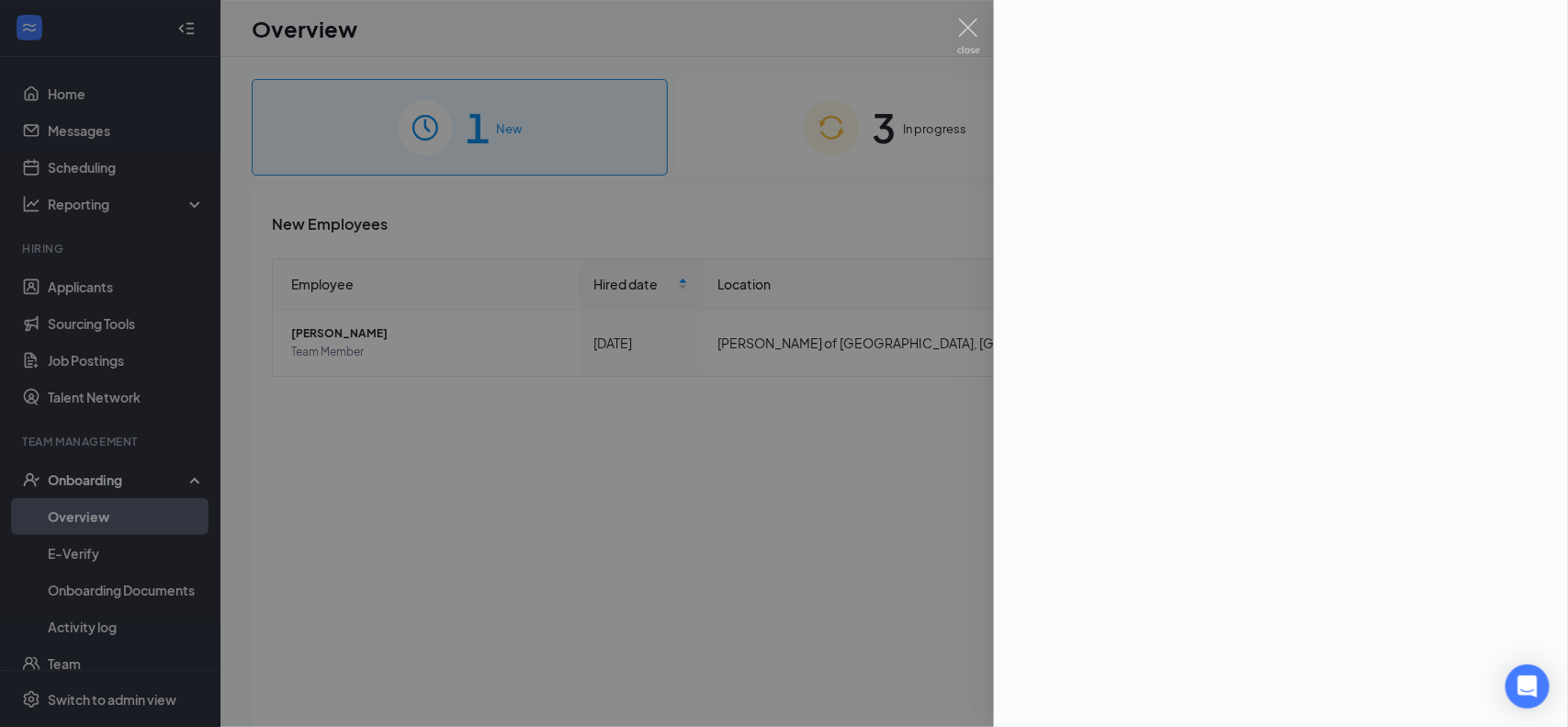
click at [969, 30] on img at bounding box center [968, 36] width 23 height 36
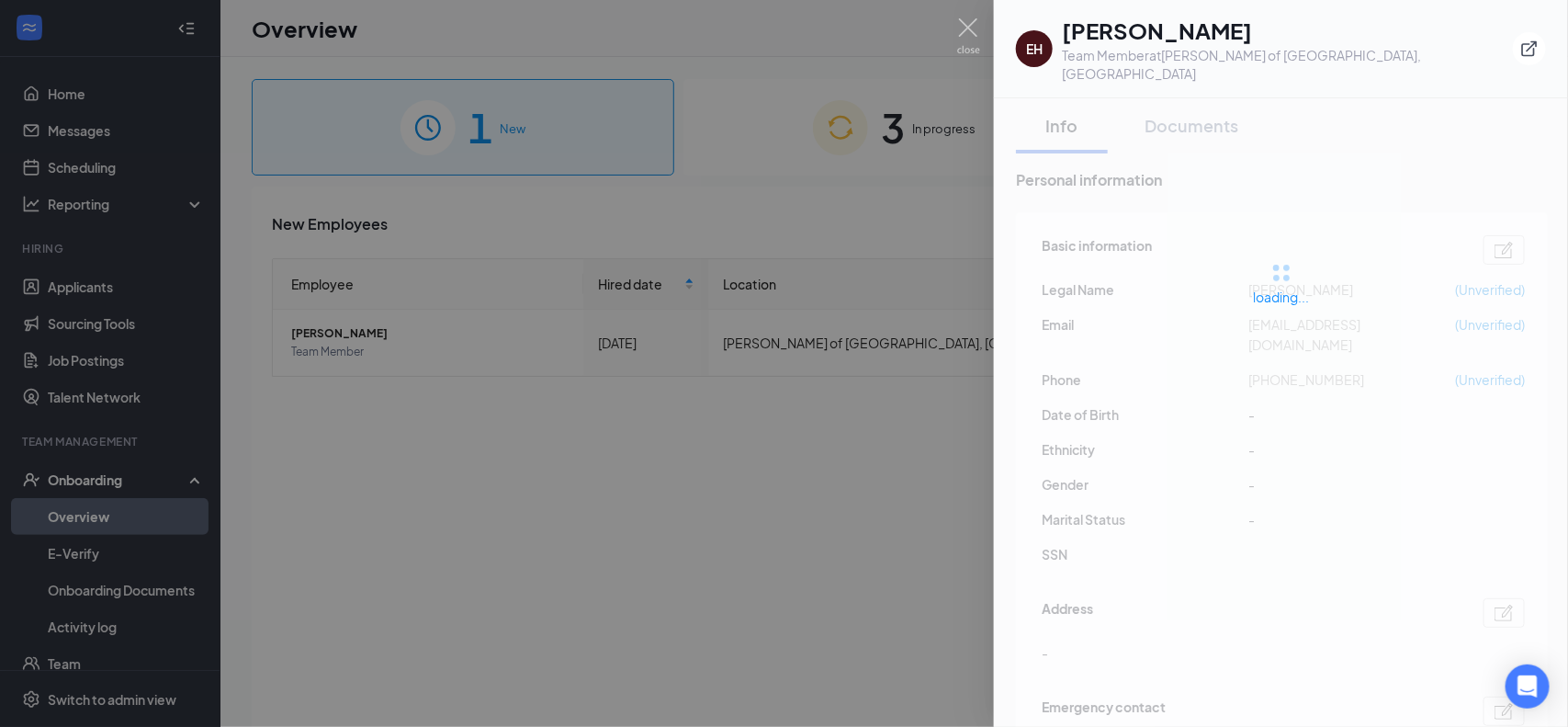
click at [957, 20] on img at bounding box center [968, 36] width 23 height 36
